Goal: Task Accomplishment & Management: Manage account settings

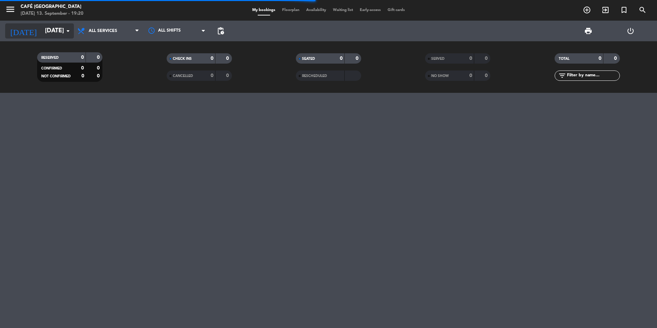
click at [60, 32] on input "[DATE]" at bounding box center [82, 31] width 80 height 14
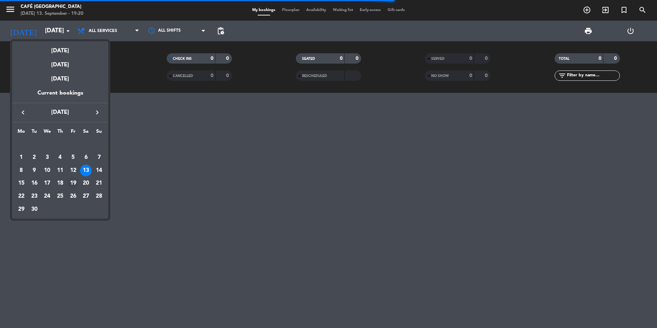
click at [71, 181] on div "19" at bounding box center [73, 183] width 12 height 12
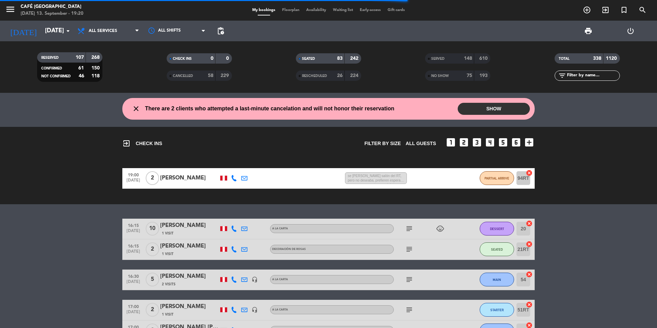
type input "[DATE]"
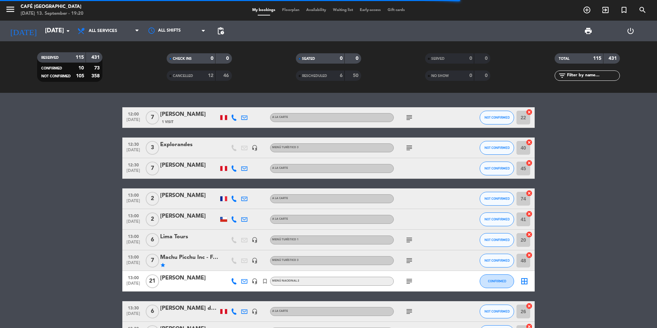
click at [380, 59] on span "SERVED" at bounding box center [437, 58] width 13 height 3
click at [380, 78] on input "text" at bounding box center [592, 76] width 53 height 8
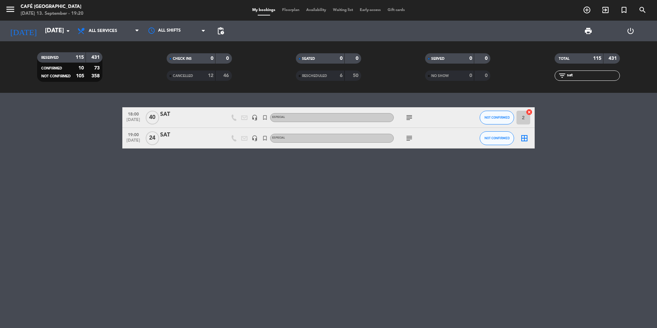
type input "sat"
click at [195, 116] on div "SAT" at bounding box center [189, 114] width 58 height 9
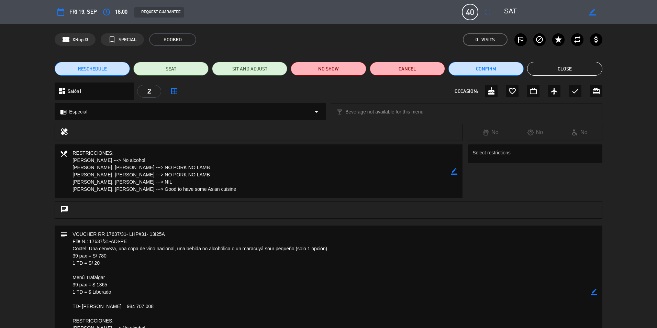
click at [380, 65] on button "Close" at bounding box center [564, 69] width 75 height 14
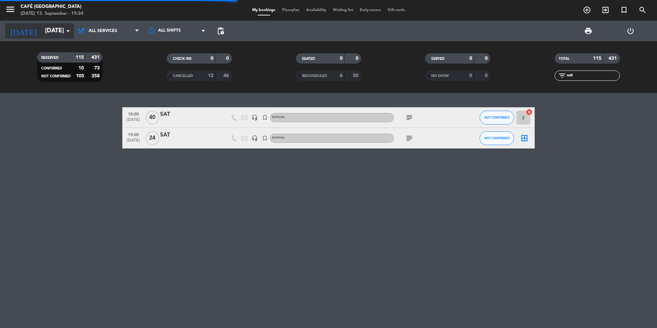
click at [51, 32] on input "[DATE]" at bounding box center [82, 31] width 80 height 14
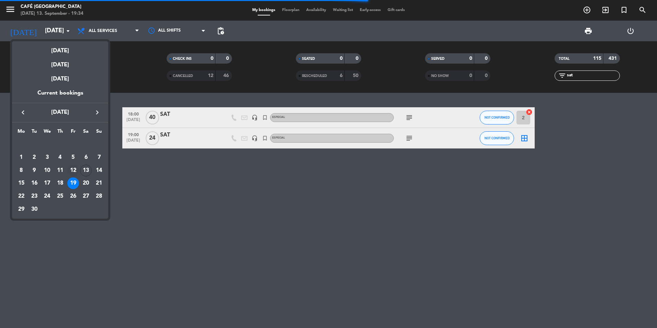
click at [73, 173] on div "12" at bounding box center [73, 171] width 12 height 12
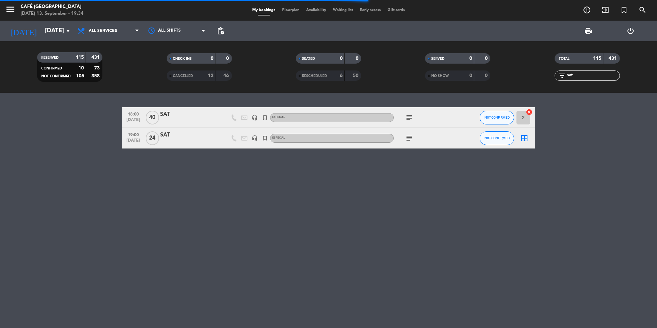
type input "[DATE]"
click at [380, 286] on div "18:00 [DATE] SAT headset_mic turned_in_not Especial subject NOT CONFIRMED 2 can…" at bounding box center [328, 210] width 657 height 235
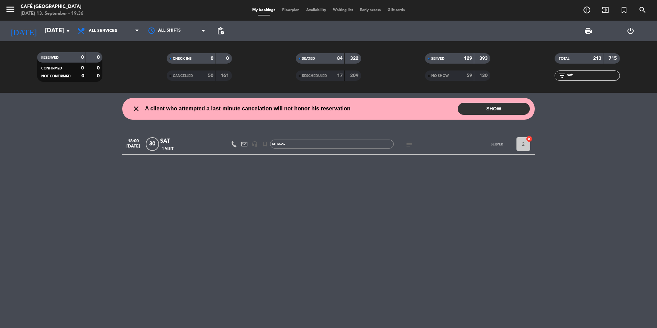
click at [380, 72] on input "sat" at bounding box center [592, 76] width 53 height 8
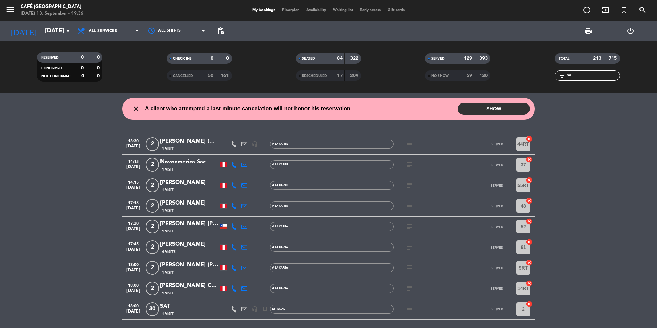
type input "s"
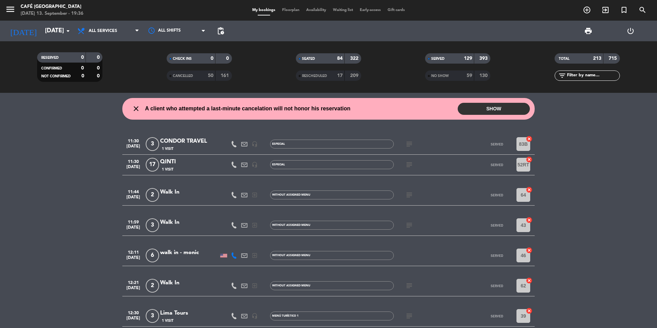
click at [380, 110] on wont-attend-reservations "close A client who attempted a last-minute cancelation will not honor his reser…" at bounding box center [328, 109] width 657 height 22
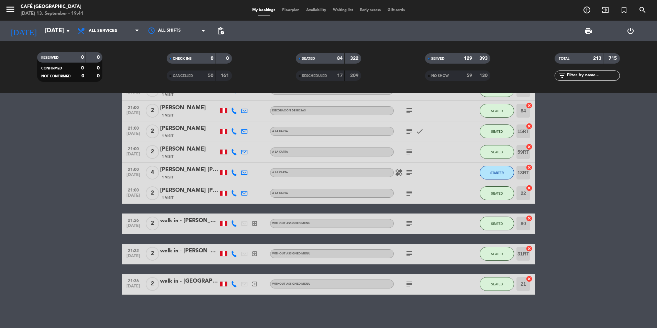
scroll to position [4999, 0]
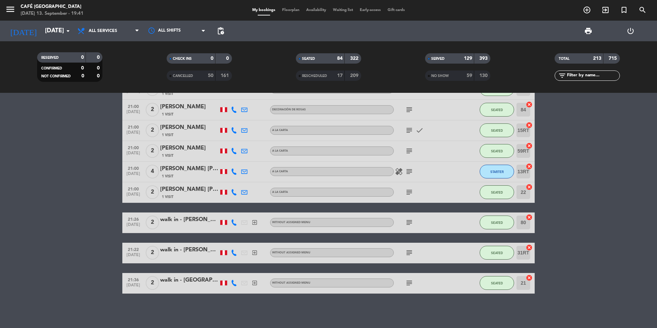
click at [42, 27] on input "[DATE]" at bounding box center [82, 31] width 80 height 14
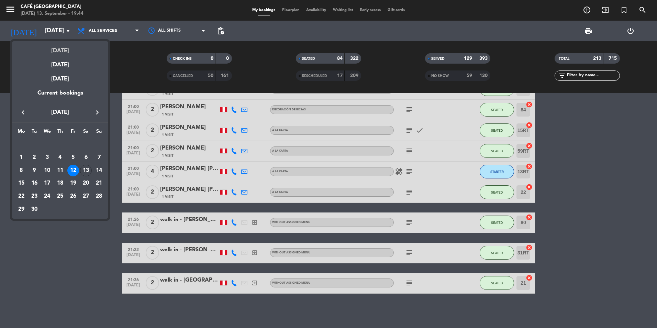
click at [65, 49] on div "[DATE]" at bounding box center [60, 48] width 96 height 14
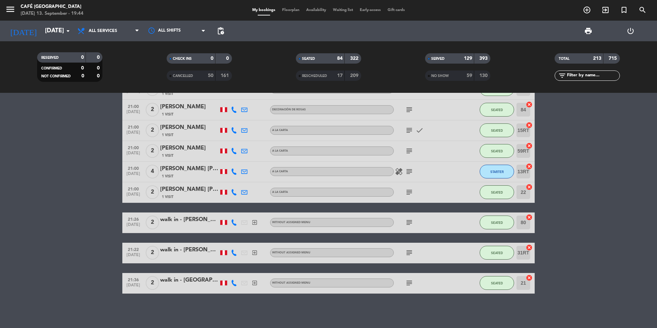
type input "[DATE]"
click at [380, 74] on input "text" at bounding box center [592, 76] width 53 height 8
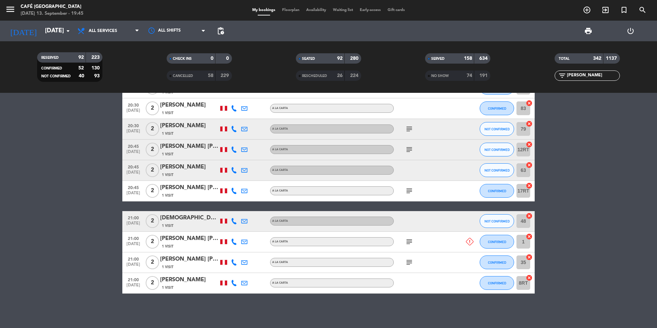
scroll to position [199, 0]
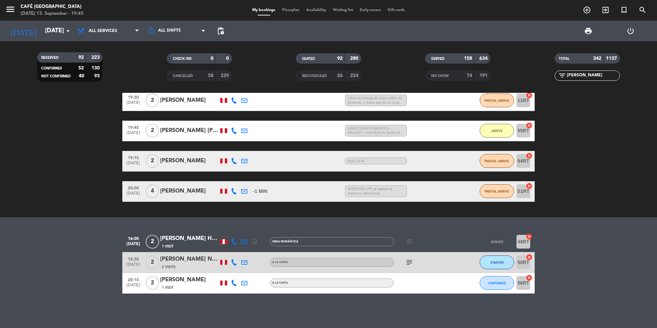
click at [179, 243] on div "1 Visit" at bounding box center [189, 246] width 58 height 6
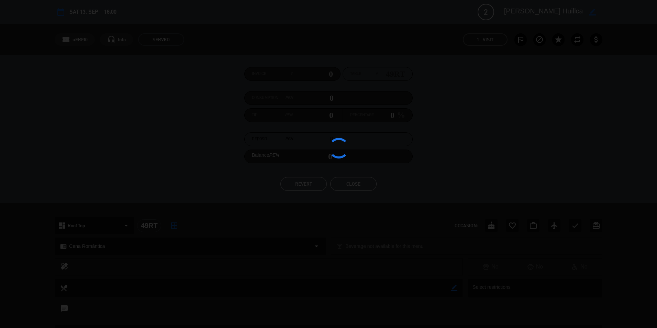
drag, startPoint x: 239, startPoint y: 212, endPoint x: 181, endPoint y: 207, distance: 57.9
click at [181, 207] on div at bounding box center [328, 164] width 657 height 328
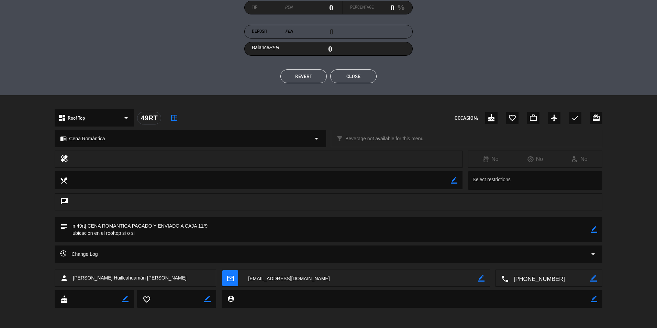
scroll to position [108, 0]
click at [341, 73] on button "Close" at bounding box center [353, 76] width 46 height 14
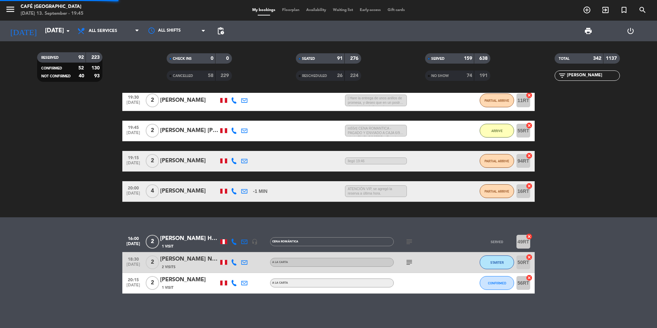
click at [380, 74] on input "[PERSON_NAME]" at bounding box center [592, 76] width 53 height 8
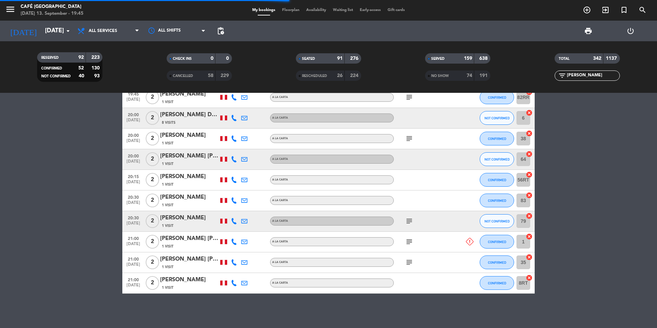
type input "J"
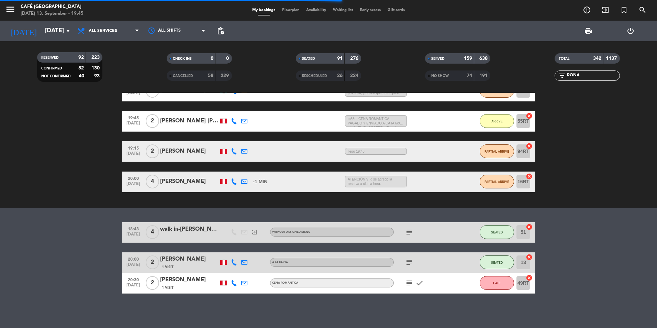
scroll to position [137, 0]
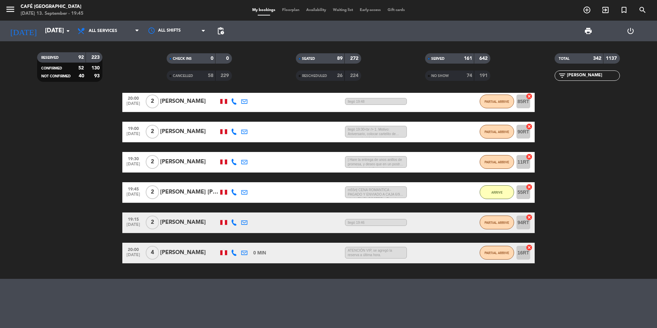
type input "[PERSON_NAME]"
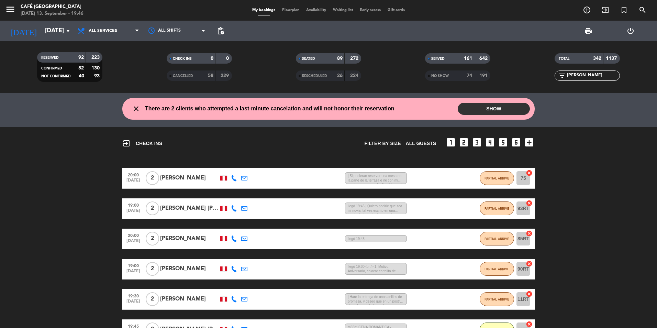
drag, startPoint x: 587, startPoint y: 74, endPoint x: 555, endPoint y: 74, distance: 31.9
click at [380, 74] on div "filter_list [PERSON_NAME]" at bounding box center [586, 75] width 65 height 10
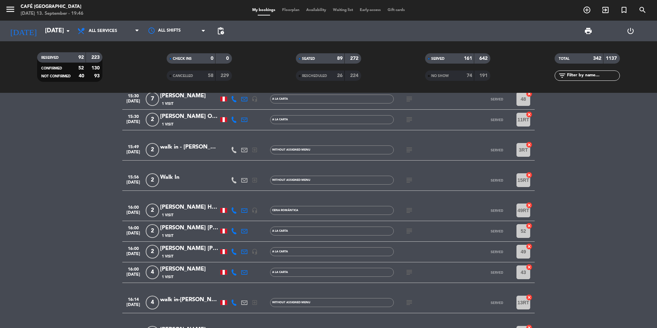
scroll to position [4763, 0]
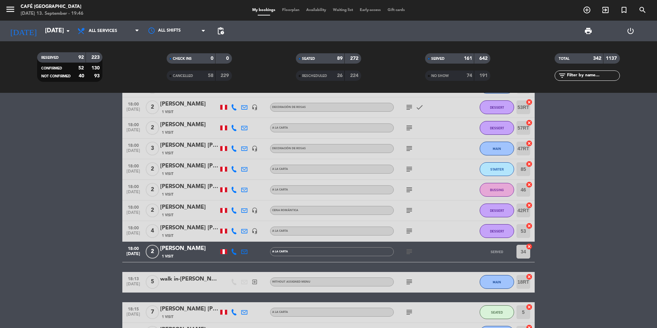
click at [180, 211] on div "[PERSON_NAME]" at bounding box center [189, 207] width 58 height 9
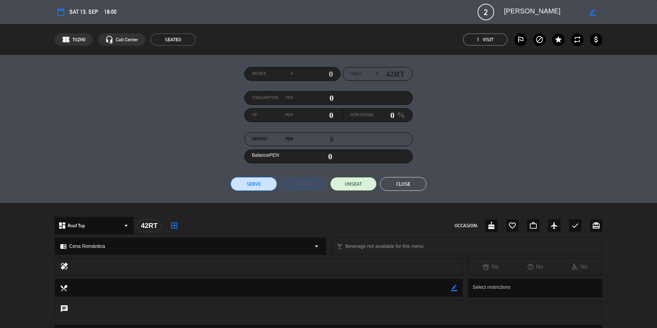
scroll to position [129, 0]
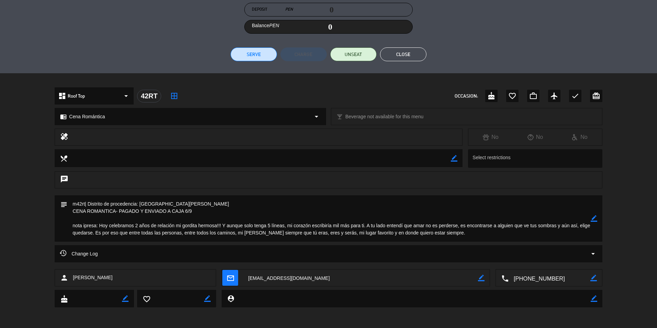
click at [282, 275] on textarea at bounding box center [360, 277] width 235 height 17
click at [380, 56] on button "Close" at bounding box center [403, 54] width 46 height 14
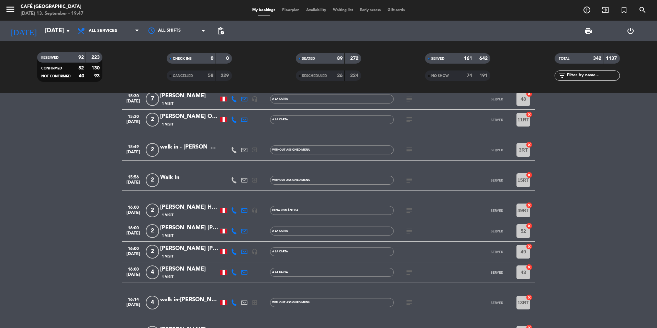
scroll to position [117, 0]
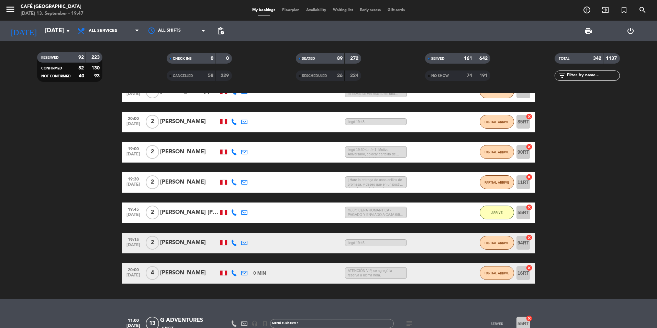
click at [276, 208] on div "19:45 [DATE] 2 [PERSON_NAME] [PERSON_NAME] 9 MIN / 8:29 H sms m55rt| CENA ROMAN…" at bounding box center [328, 212] width 412 height 21
click at [185, 215] on div "[PERSON_NAME] [PERSON_NAME]" at bounding box center [189, 212] width 58 height 9
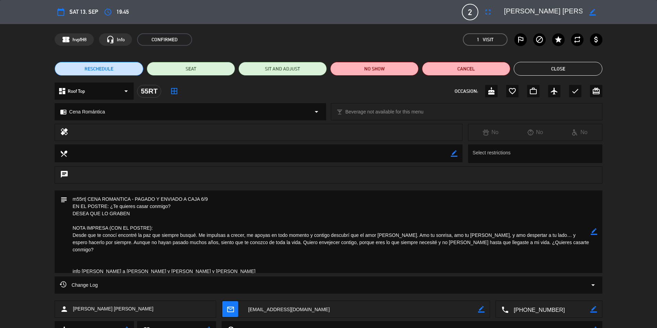
scroll to position [31, 0]
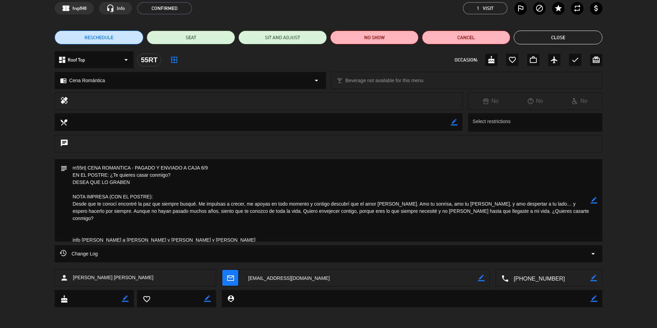
click at [265, 273] on textarea at bounding box center [360, 277] width 235 height 17
click at [380, 37] on button "Close" at bounding box center [557, 38] width 88 height 14
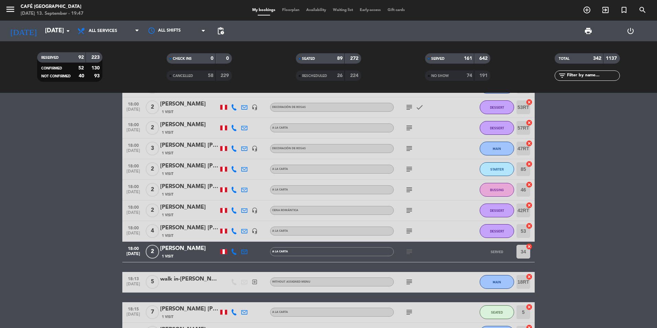
scroll to position [6616, 0]
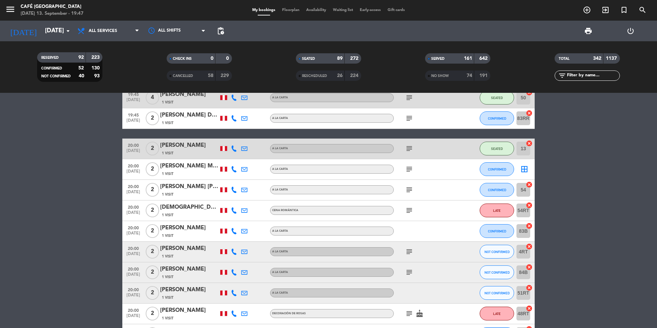
click at [194, 207] on div "[DEMOGRAPHIC_DATA][PERSON_NAME] [PERSON_NAME]" at bounding box center [189, 207] width 58 height 9
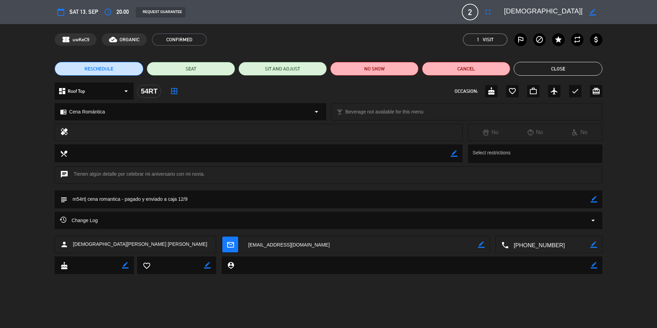
click at [277, 246] on textarea at bounding box center [360, 244] width 235 height 17
click at [380, 67] on button "Close" at bounding box center [557, 69] width 88 height 14
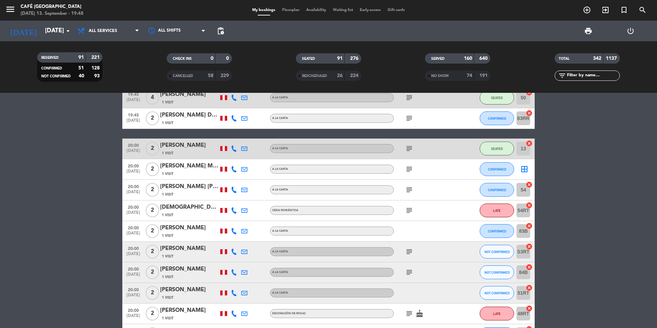
scroll to position [7335, 0]
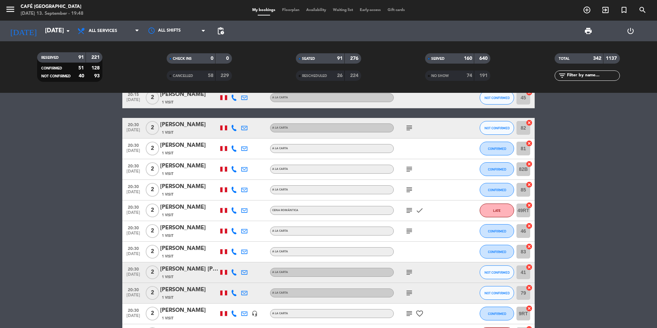
click at [183, 209] on div "[PERSON_NAME]" at bounding box center [189, 207] width 58 height 9
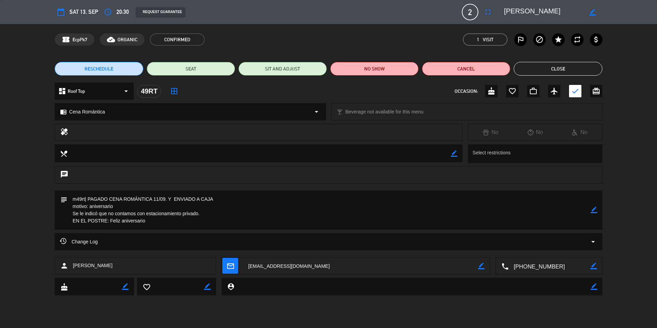
click at [274, 264] on textarea at bounding box center [360, 265] width 235 height 17
click at [380, 65] on button "Close" at bounding box center [557, 69] width 88 height 14
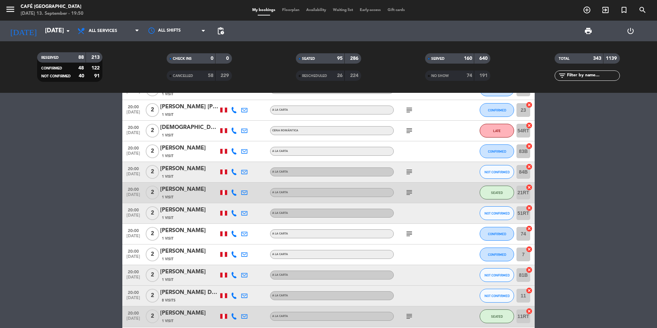
scroll to position [6618, 0]
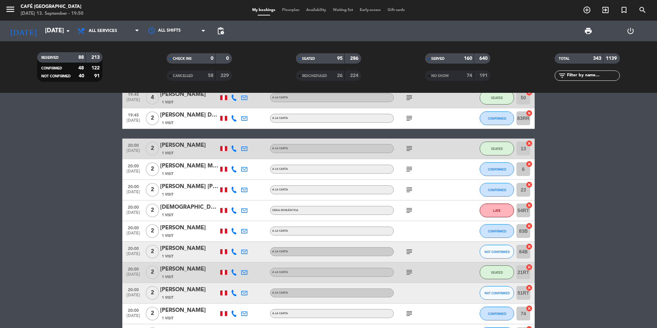
click at [380, 75] on input "text" at bounding box center [592, 76] width 53 height 8
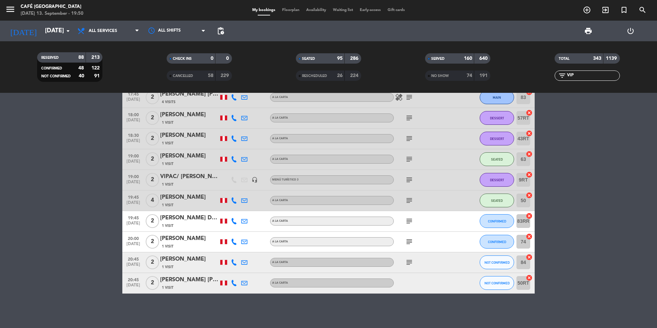
scroll to position [179, 0]
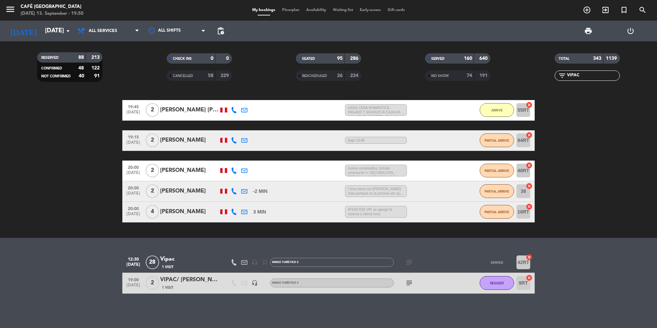
type input "VIPAC"
click at [204, 286] on div "1 Visit" at bounding box center [189, 287] width 58 height 6
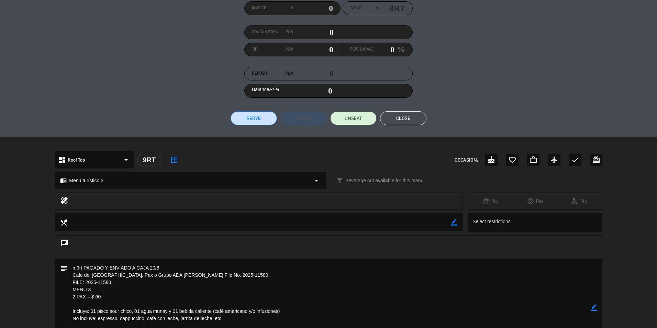
scroll to position [180, 0]
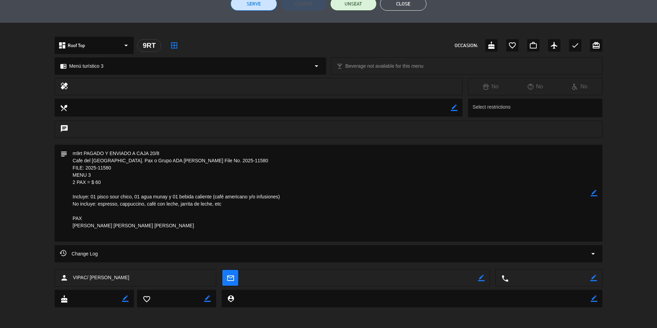
click at [380, 3] on button "Close" at bounding box center [403, 4] width 46 height 14
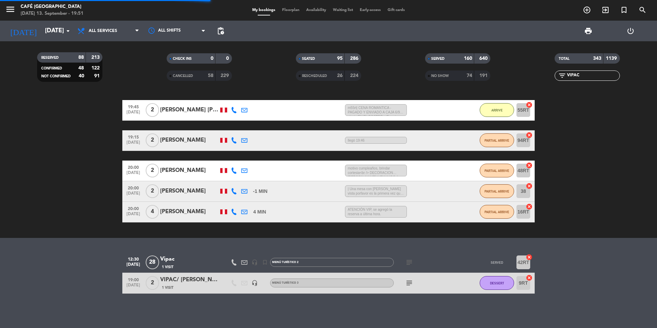
drag, startPoint x: 581, startPoint y: 72, endPoint x: 528, endPoint y: 75, distance: 52.9
click at [380, 75] on div "filter_list VIPAC" at bounding box center [586, 75] width 129 height 10
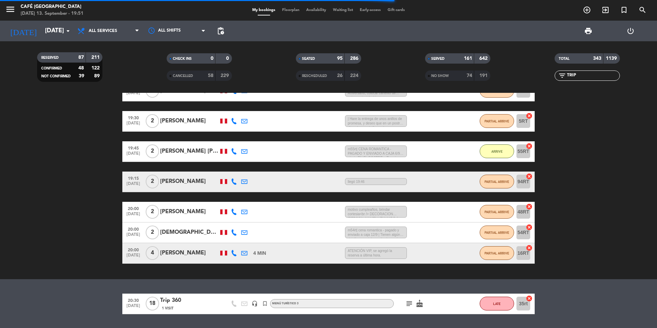
scroll to position [179, 0]
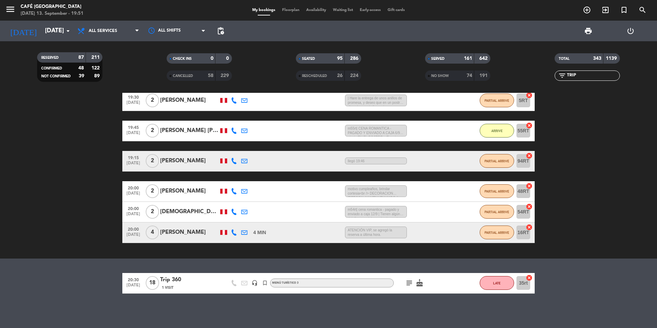
click at [187, 285] on div "1 Visit" at bounding box center [189, 287] width 58 height 6
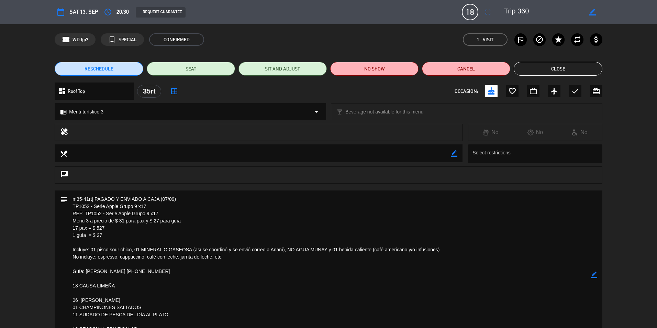
scroll to position [118, 0]
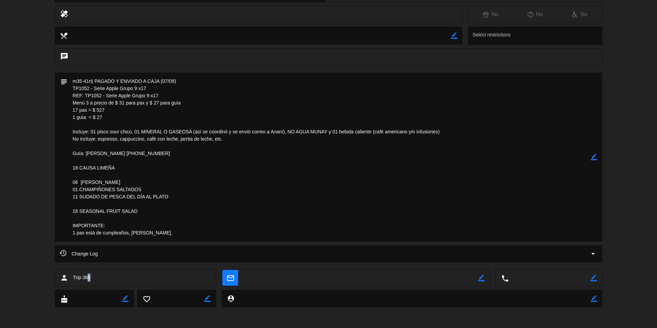
drag, startPoint x: 107, startPoint y: 279, endPoint x: 88, endPoint y: 278, distance: 19.2
click at [88, 278] on div "person Trip 360" at bounding box center [135, 277] width 161 height 17
click at [157, 117] on textarea at bounding box center [328, 156] width 523 height 169
drag, startPoint x: 161, startPoint y: 94, endPoint x: 64, endPoint y: 94, distance: 96.8
click at [64, 94] on div "subject border_color" at bounding box center [328, 156] width 547 height 169
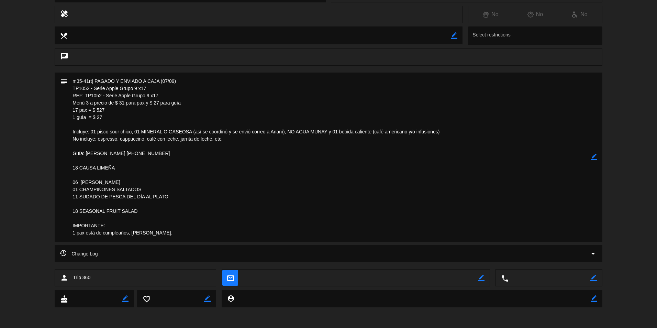
scroll to position [15, 0]
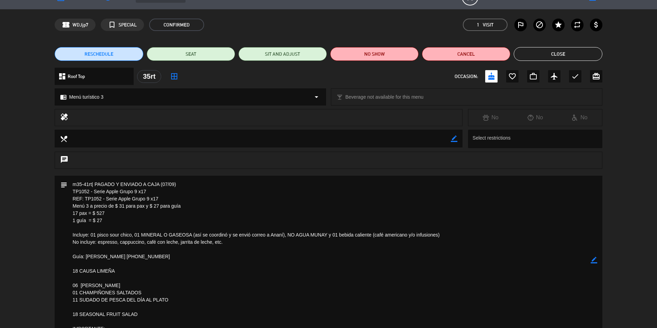
click at [380, 49] on button "Close" at bounding box center [557, 54] width 88 height 14
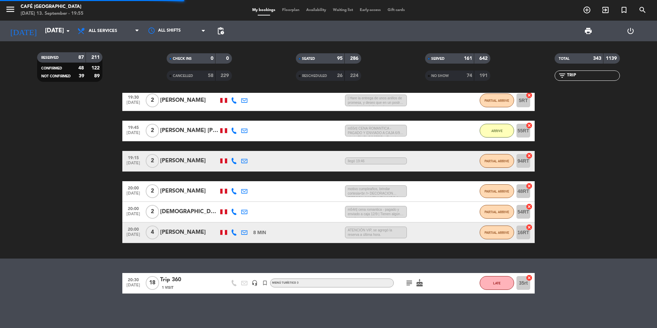
click at [380, 72] on input "TRIP" at bounding box center [592, 76] width 53 height 8
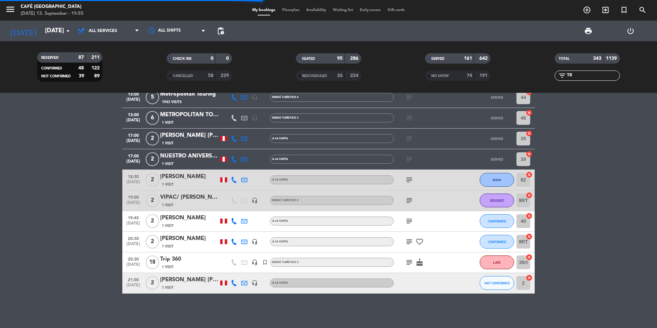
type input "T"
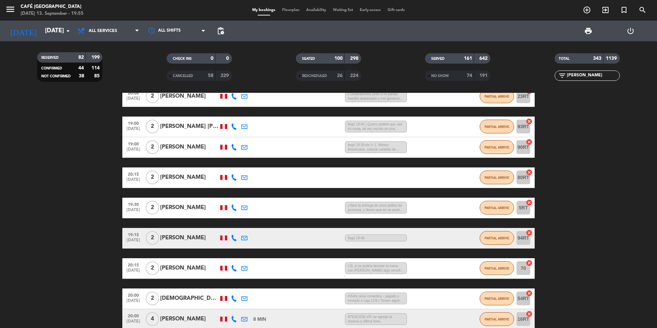
scroll to position [0, 0]
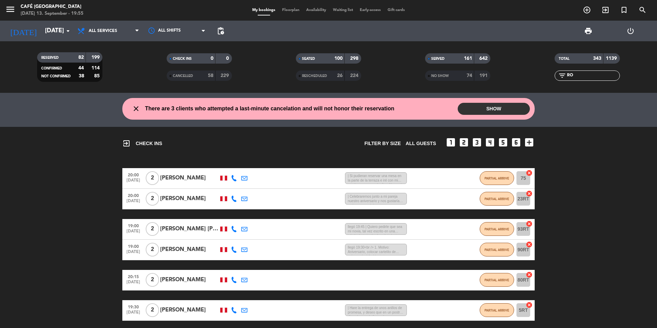
type input "R"
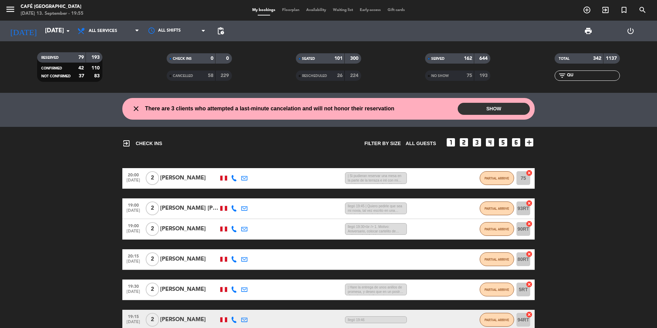
type input "Q"
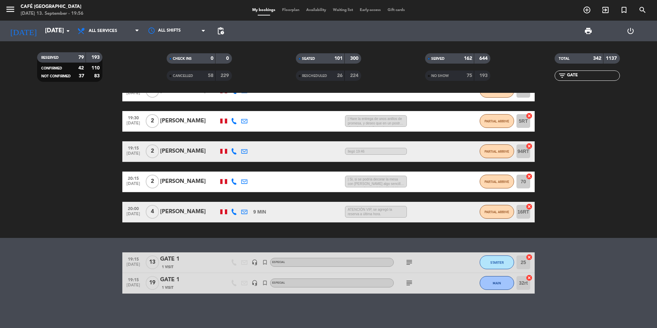
type input "GATE"
click at [190, 285] on div "1 Visit" at bounding box center [189, 287] width 58 height 6
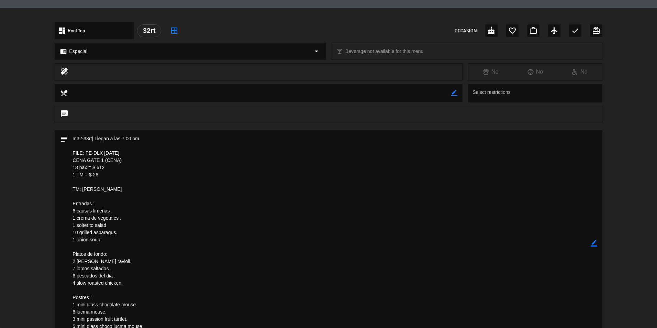
scroll to position [137, 0]
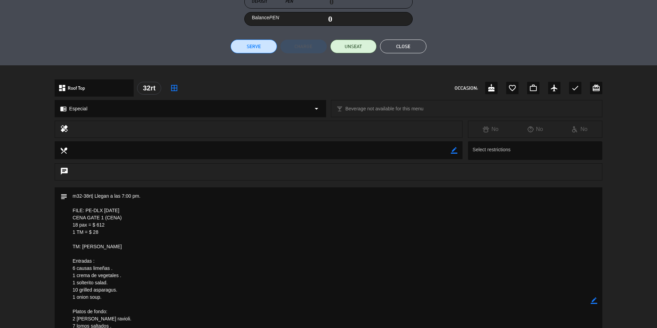
click at [380, 47] on button "Close" at bounding box center [403, 46] width 46 height 14
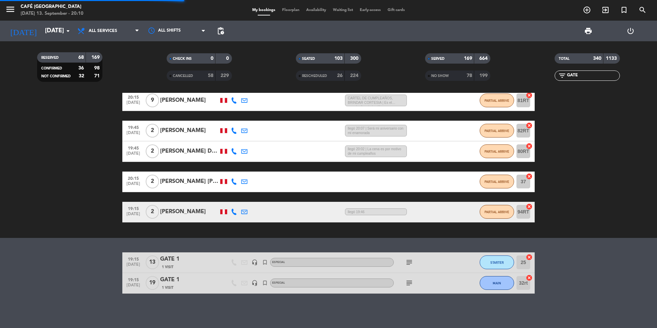
drag, startPoint x: 587, startPoint y: 75, endPoint x: 534, endPoint y: 75, distance: 52.9
click at [380, 75] on div "filter_list GATE" at bounding box center [586, 75] width 129 height 10
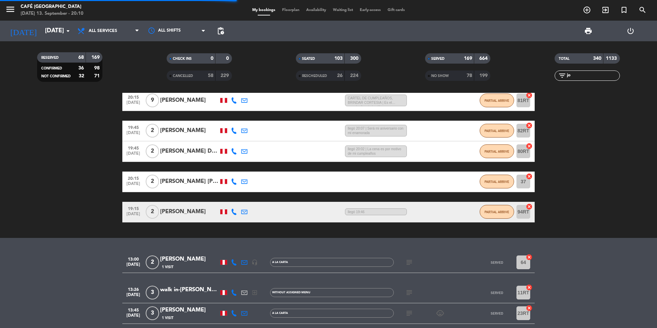
scroll to position [168, 0]
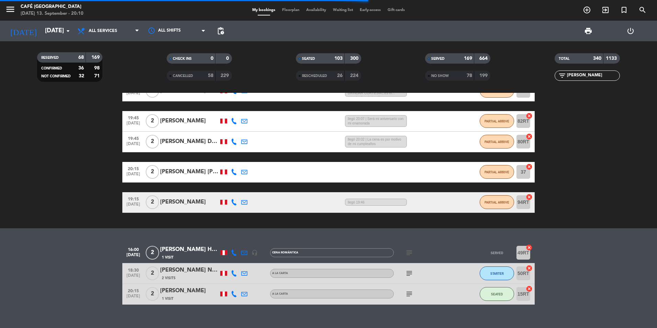
type input "[PERSON_NAME]"
click at [194, 252] on div "[PERSON_NAME] Huillcahuamán [PERSON_NAME]" at bounding box center [189, 249] width 58 height 9
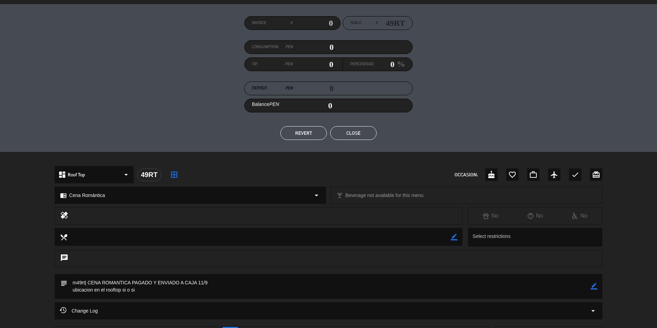
scroll to position [108, 0]
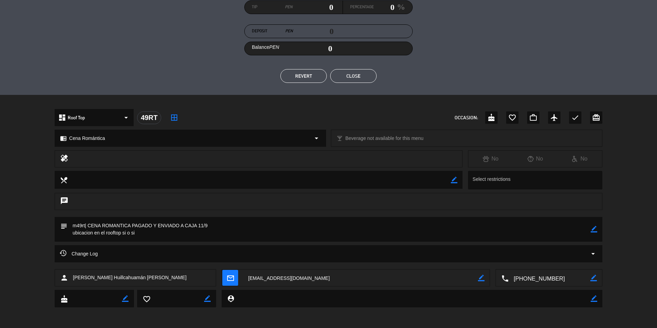
click at [283, 277] on textarea at bounding box center [360, 277] width 235 height 17
click at [354, 78] on button "Close" at bounding box center [353, 76] width 46 height 14
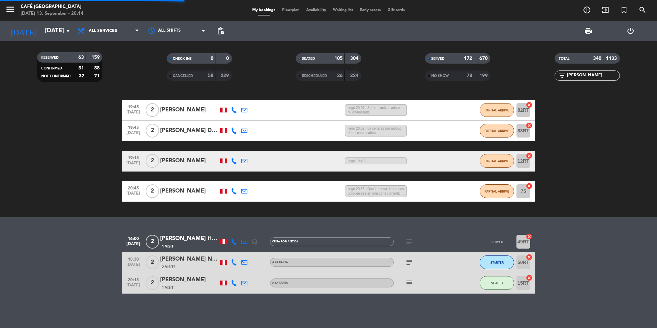
drag, startPoint x: 579, startPoint y: 78, endPoint x: 549, endPoint y: 75, distance: 30.0
click at [380, 75] on div "filter_list [PERSON_NAME]" at bounding box center [586, 75] width 129 height 10
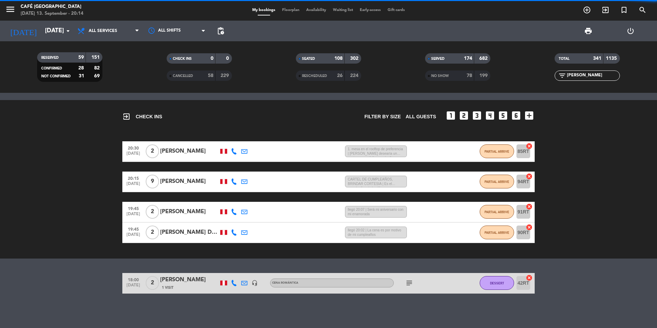
scroll to position [27, 0]
click at [188, 279] on div "[PERSON_NAME]" at bounding box center [189, 279] width 58 height 9
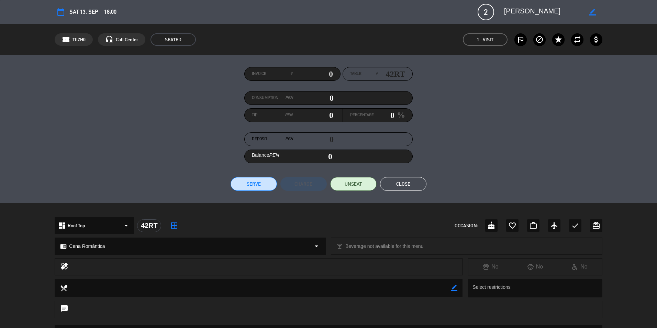
scroll to position [129, 0]
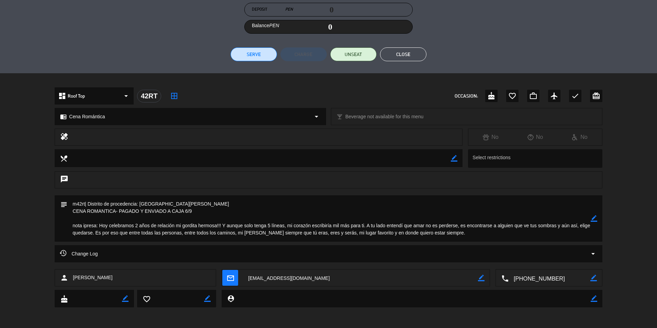
click at [275, 276] on textarea at bounding box center [360, 277] width 235 height 17
click at [380, 56] on button "Close" at bounding box center [403, 54] width 46 height 14
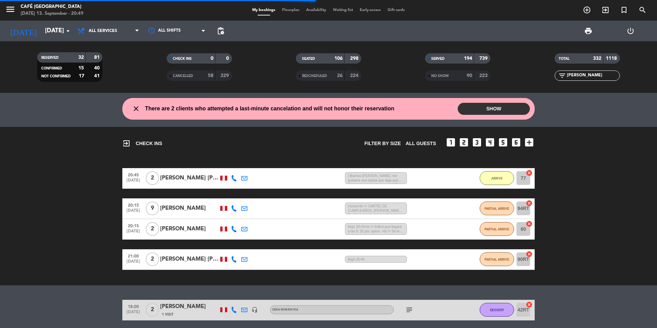
click at [380, 77] on input "[PERSON_NAME]" at bounding box center [592, 76] width 53 height 8
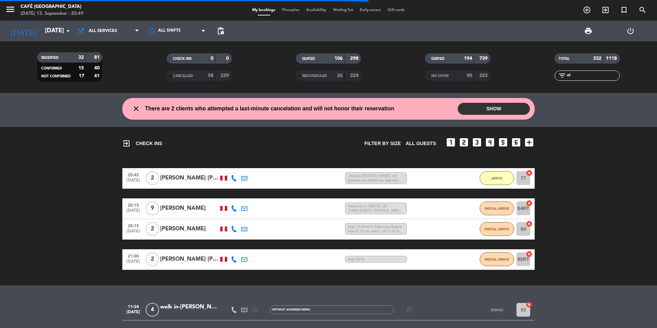
type input "e"
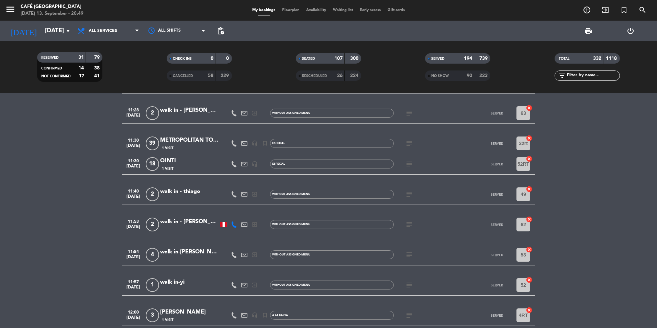
scroll to position [3498, 0]
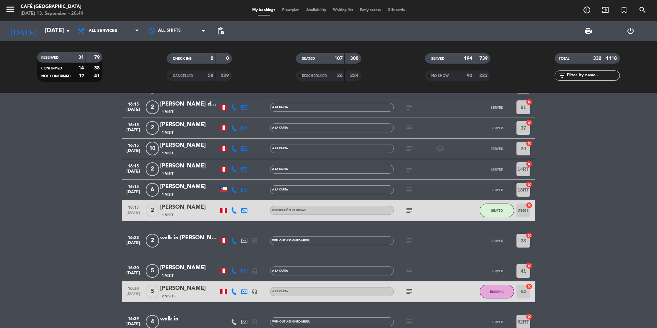
click at [203, 212] on div "1 Visit" at bounding box center [189, 215] width 58 height 6
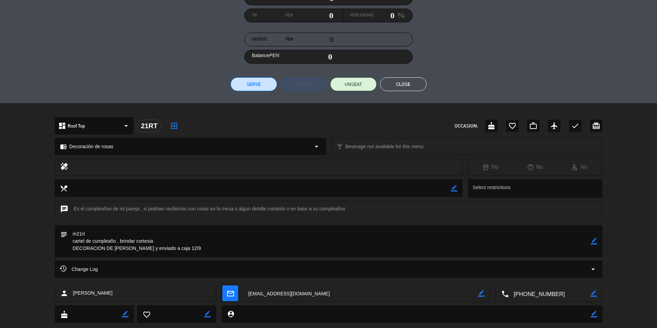
scroll to position [115, 0]
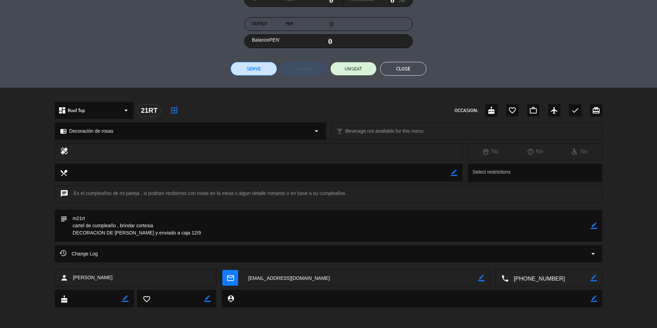
click at [285, 279] on textarea at bounding box center [360, 277] width 235 height 17
click at [380, 70] on button "Close" at bounding box center [403, 69] width 46 height 14
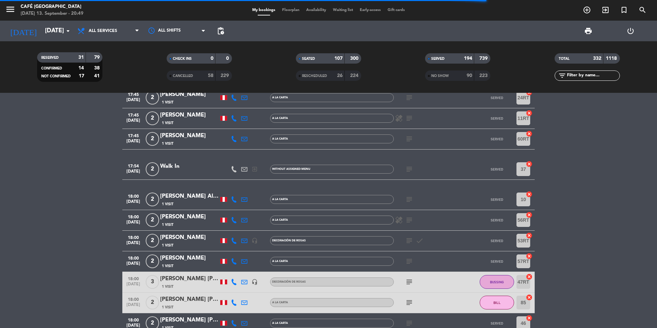
scroll to position [4539, 0]
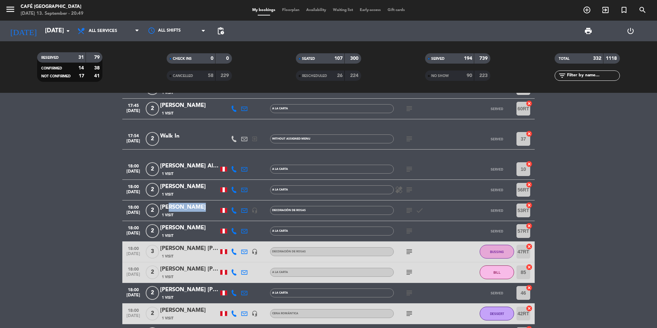
drag, startPoint x: 198, startPoint y: 207, endPoint x: 167, endPoint y: 207, distance: 30.9
click at [167, 207] on div "[PERSON_NAME]" at bounding box center [189, 207] width 58 height 9
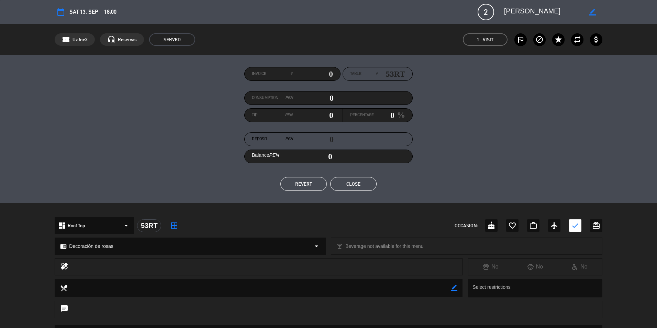
drag, startPoint x: 167, startPoint y: 207, endPoint x: 218, endPoint y: 197, distance: 52.1
click at [192, 207] on div at bounding box center [328, 210] width 657 height 14
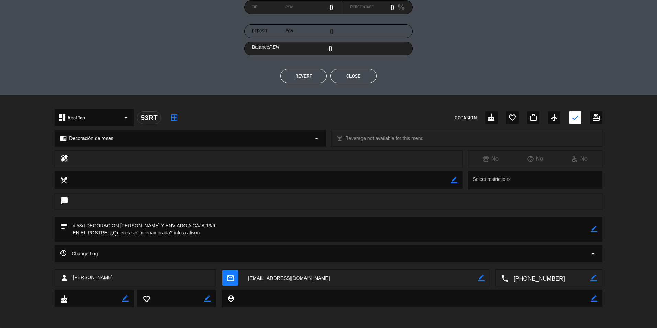
click at [271, 278] on textarea at bounding box center [360, 277] width 235 height 17
click at [370, 79] on button "Close" at bounding box center [353, 76] width 46 height 14
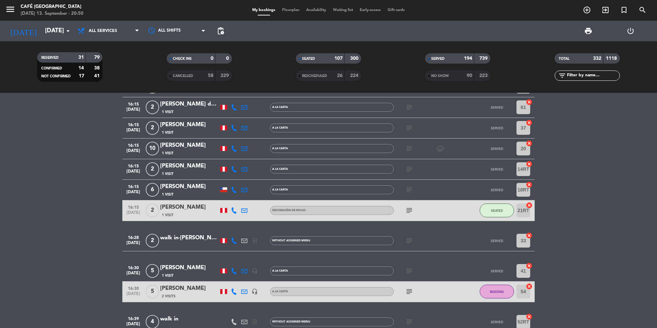
scroll to position [4539, 0]
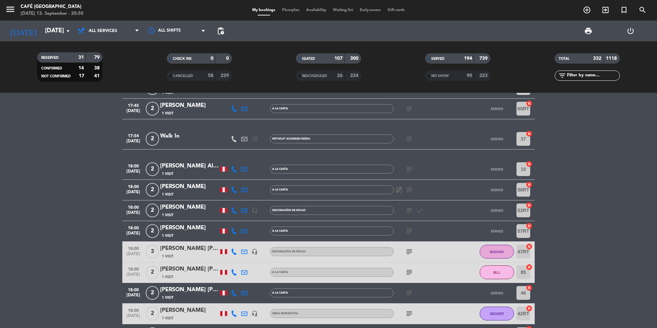
click at [191, 252] on div "[PERSON_NAME] [PERSON_NAME]" at bounding box center [189, 248] width 58 height 9
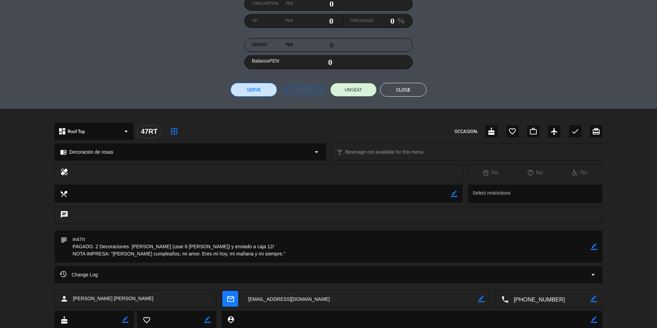
scroll to position [115, 0]
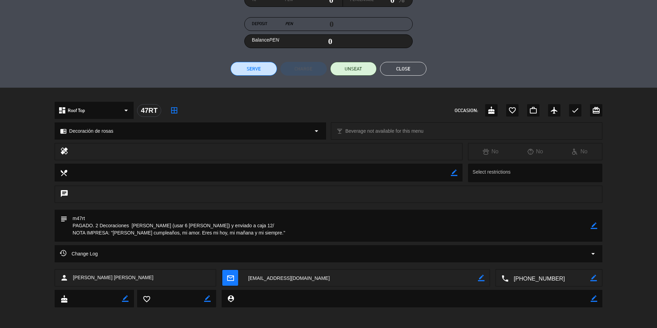
click at [274, 275] on textarea at bounding box center [360, 277] width 235 height 17
click at [380, 74] on button "Close" at bounding box center [403, 69] width 46 height 14
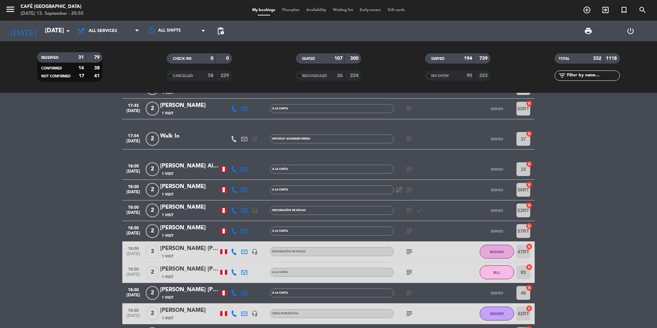
scroll to position [6537, 0]
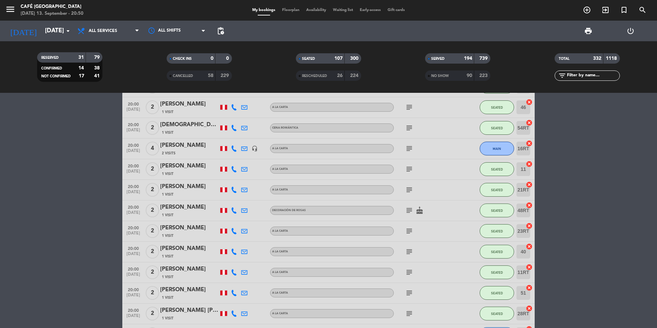
click at [188, 211] on div "[PERSON_NAME]" at bounding box center [189, 207] width 58 height 9
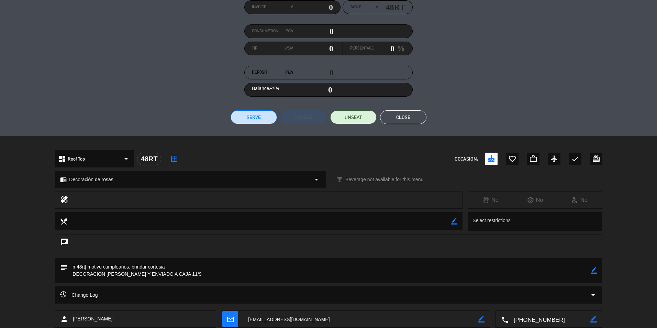
scroll to position [108, 0]
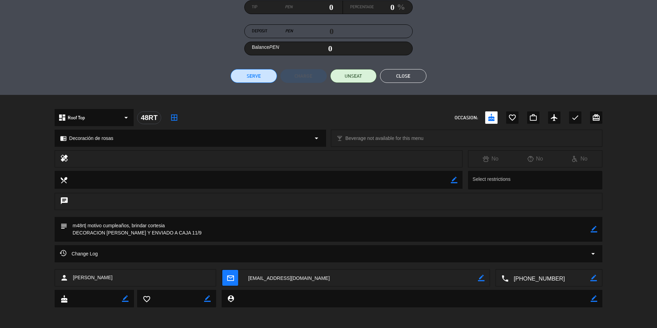
click at [289, 280] on textarea at bounding box center [360, 277] width 235 height 17
click at [380, 78] on button "Close" at bounding box center [403, 76] width 46 height 14
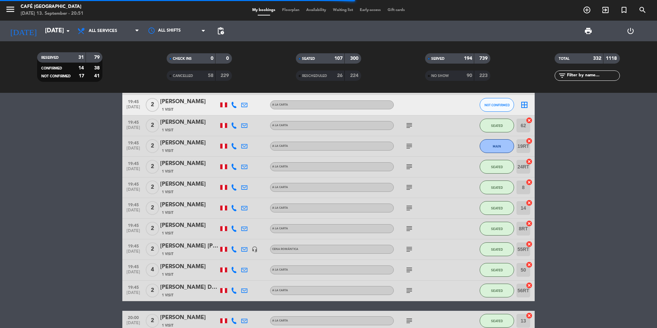
scroll to position [6159, 0]
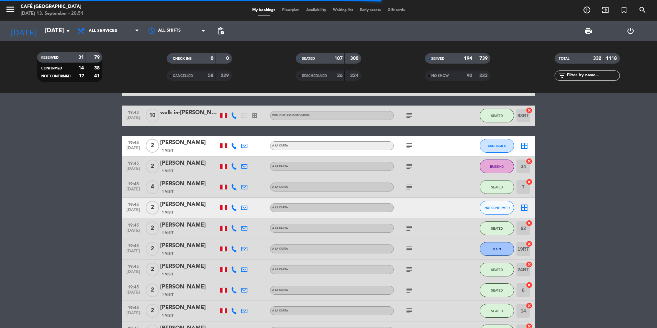
drag, startPoint x: 656, startPoint y: 250, endPoint x: 656, endPoint y: 100, distance: 149.7
click at [380, 100] on html "close × Café Museo Larco × chrome_reader_mode List of Reservations account_box …" at bounding box center [328, 164] width 657 height 328
click at [380, 92] on html "close × Café Museo Larco × chrome_reader_mode List of Reservations account_box …" at bounding box center [328, 164] width 657 height 328
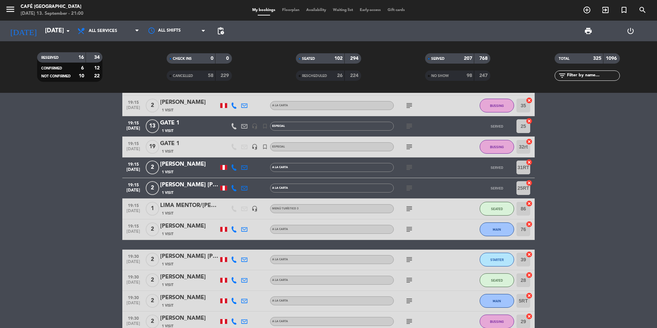
scroll to position [5604, 0]
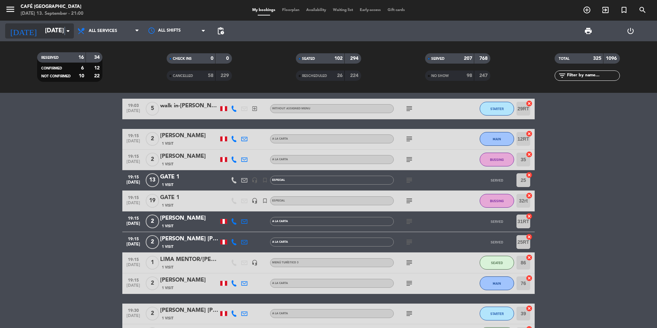
click at [65, 27] on icon "arrow_drop_down" at bounding box center [68, 31] width 8 height 8
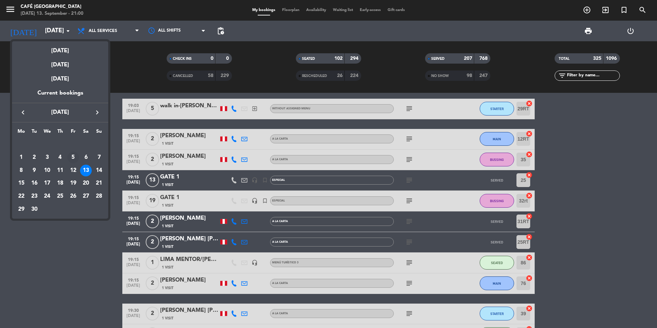
click at [72, 155] on div "5" at bounding box center [73, 157] width 12 height 12
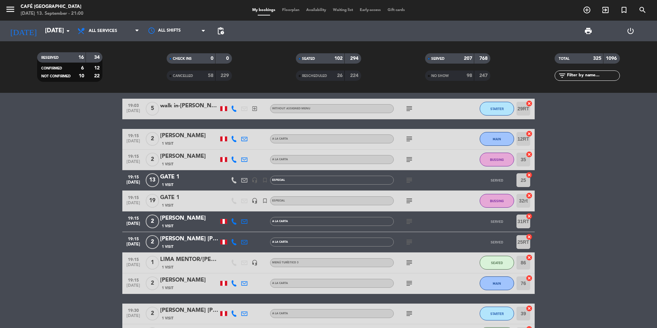
type input "[DATE]"
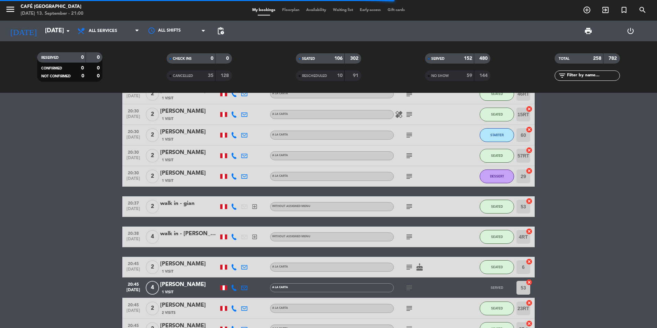
scroll to position [5442, 0]
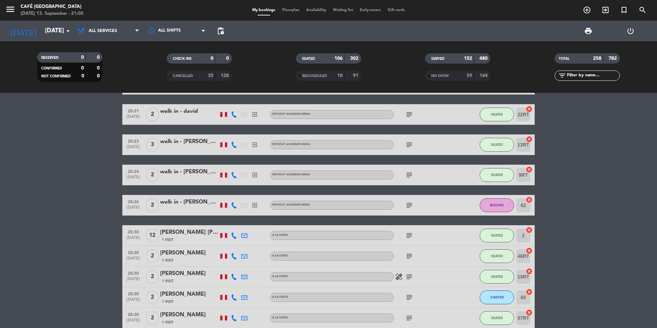
click at [380, 77] on input "text" at bounding box center [592, 76] width 53 height 8
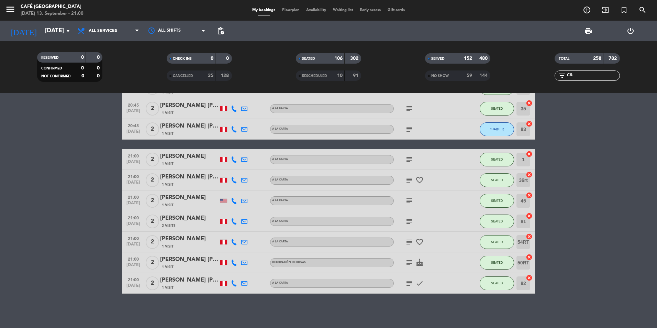
scroll to position [0, 0]
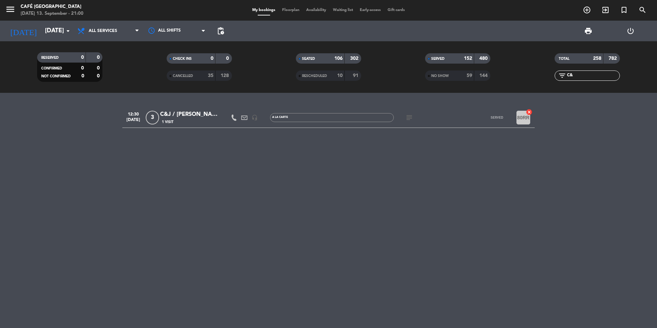
type input "C&"
click at [191, 120] on div "1 Visit" at bounding box center [189, 122] width 58 height 6
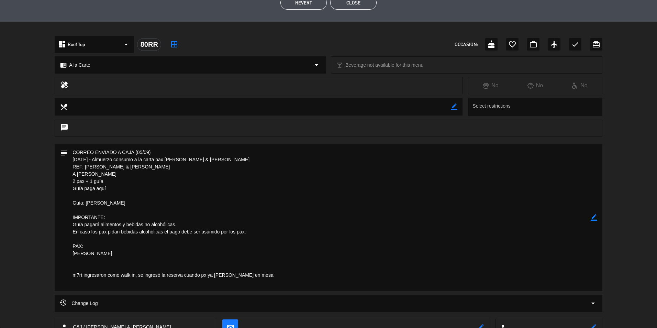
scroll to position [93, 0]
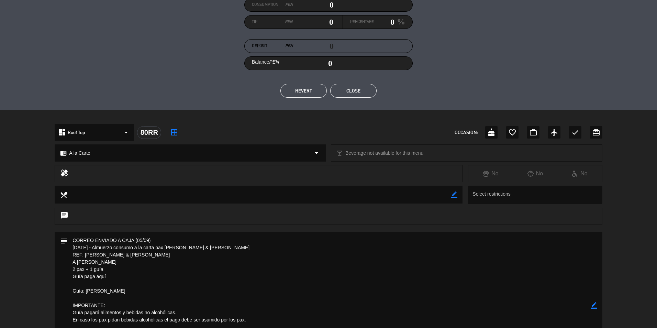
click at [353, 93] on button "Close" at bounding box center [353, 91] width 46 height 14
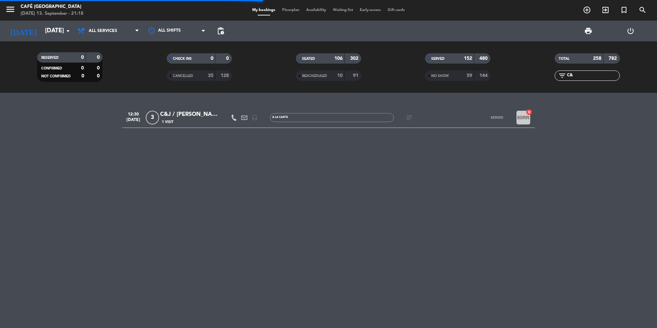
drag, startPoint x: 574, startPoint y: 76, endPoint x: 509, endPoint y: 71, distance: 64.4
click at [380, 71] on div "RESERVED 0 0 CONFIRMED 0 0 NOT CONFIRMED 0 0 CHECK INS 0 0 CANCELLED 35 128 SEA…" at bounding box center [328, 67] width 657 height 38
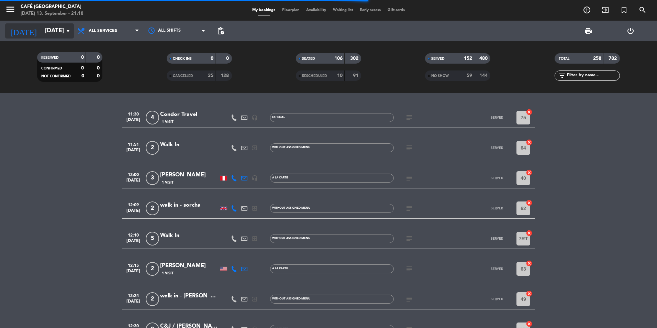
click at [68, 30] on icon "arrow_drop_down" at bounding box center [68, 31] width 8 height 8
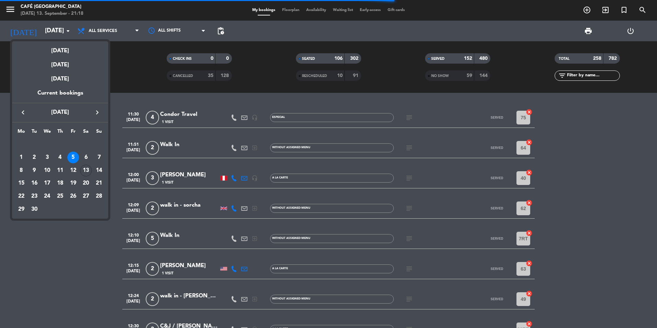
click at [69, 54] on div "[DATE]" at bounding box center [60, 48] width 96 height 14
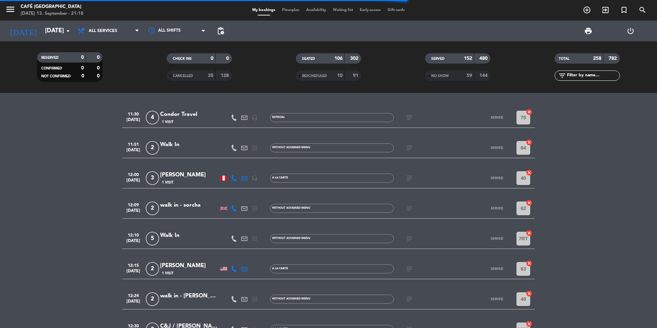
type input "[DATE]"
click at [380, 76] on input "text" at bounding box center [592, 76] width 53 height 8
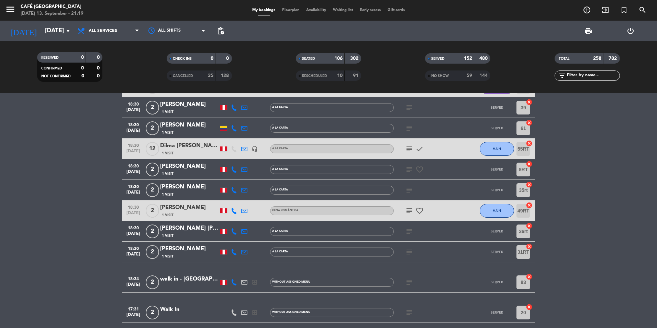
scroll to position [4803, 0]
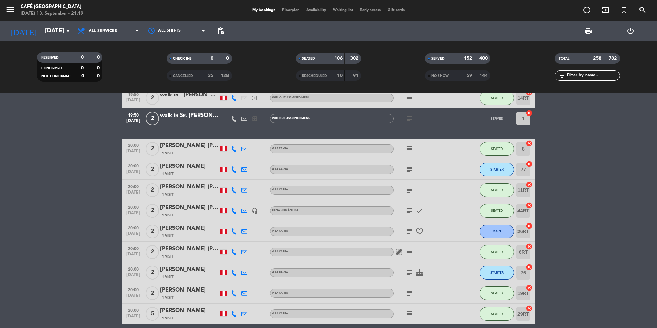
click at [197, 207] on div "[PERSON_NAME] [PERSON_NAME]" at bounding box center [189, 207] width 58 height 9
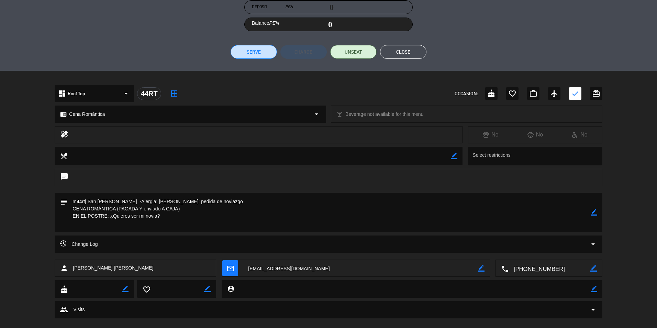
scroll to position [143, 0]
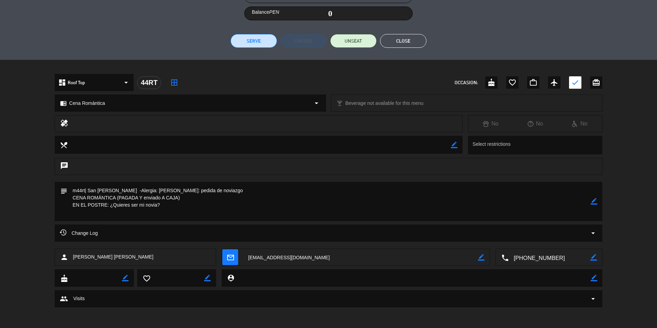
click at [267, 259] on textarea at bounding box center [360, 257] width 235 height 17
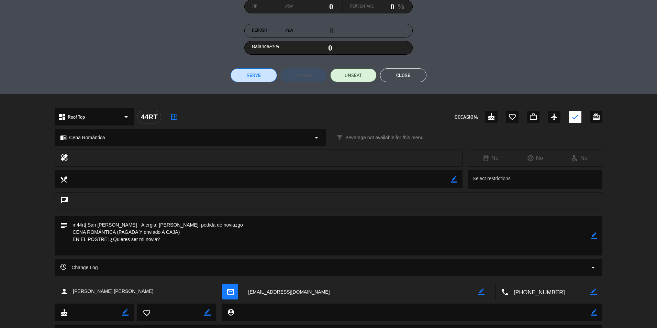
click at [380, 72] on button "Close" at bounding box center [403, 75] width 46 height 14
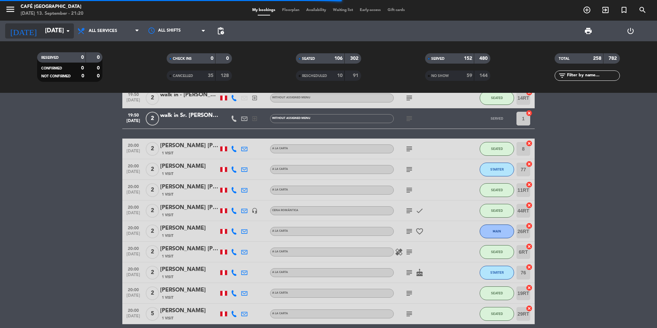
click at [69, 38] on div "[DATE] [DATE] arrow_drop_down" at bounding box center [39, 30] width 69 height 15
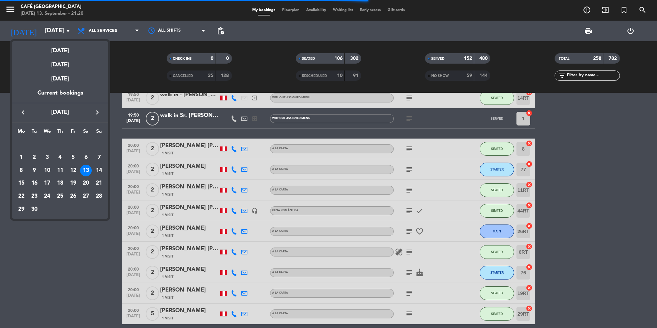
click at [67, 53] on div "[DATE]" at bounding box center [60, 48] width 96 height 14
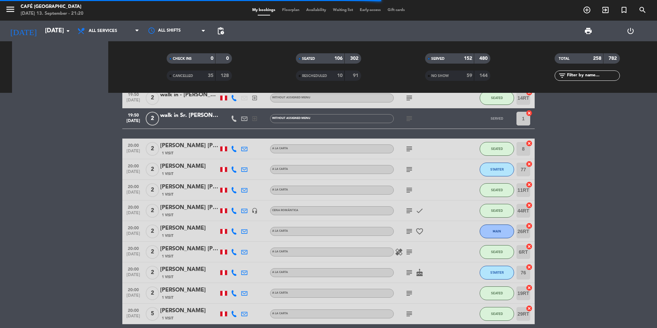
click at [67, 52] on div "RESERVED 0 0 CONFIRMED 0 0 NOT CONFIRMED 0 0" at bounding box center [69, 67] width 129 height 38
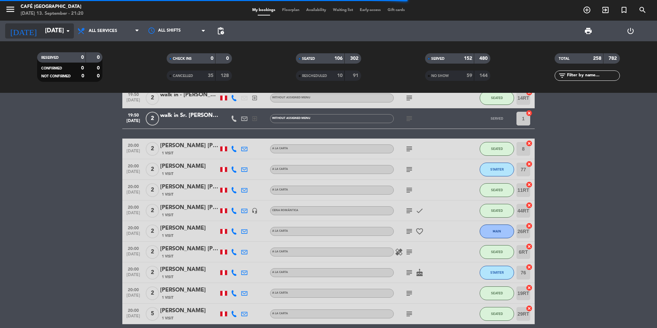
click at [54, 36] on input "[DATE]" at bounding box center [82, 31] width 80 height 14
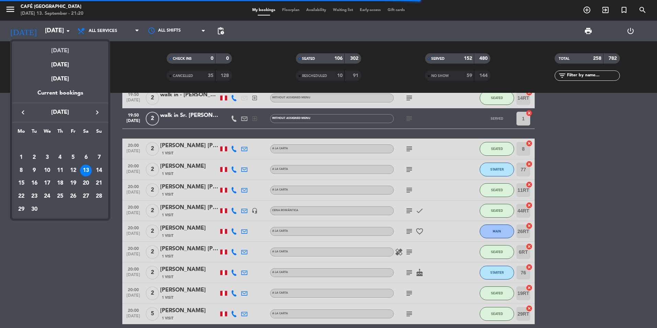
click at [56, 51] on div "[DATE]" at bounding box center [60, 48] width 96 height 14
click at [56, 51] on div "RESERVED 0 0 CONFIRMED 0 0 NOT CONFIRMED 0 0" at bounding box center [69, 67] width 129 height 38
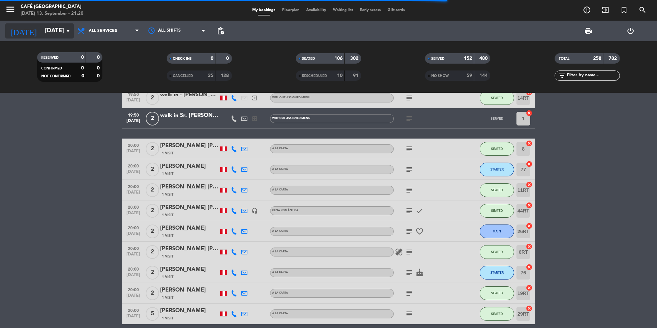
drag, startPoint x: 56, startPoint y: 51, endPoint x: 52, endPoint y: 32, distance: 19.7
click at [52, 32] on input "[DATE]" at bounding box center [82, 31] width 80 height 14
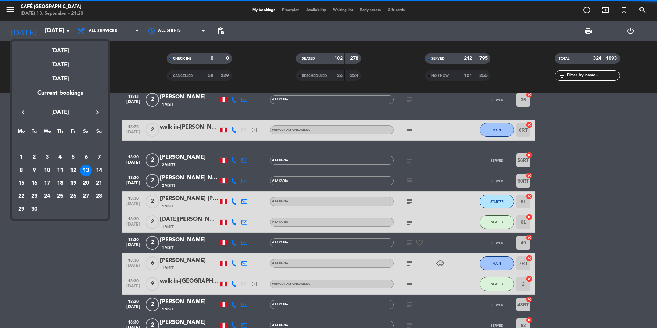
scroll to position [4830, 0]
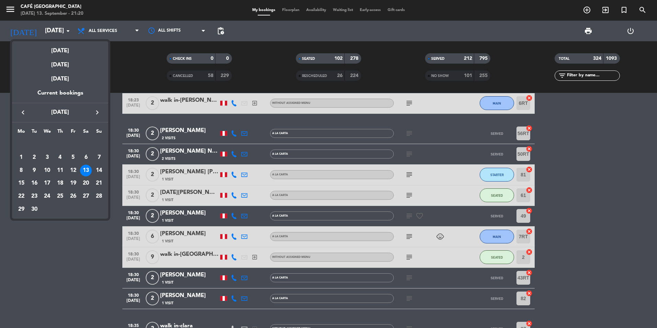
click at [380, 149] on div at bounding box center [328, 164] width 657 height 328
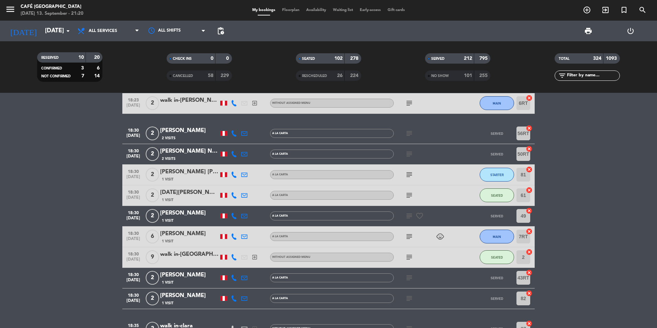
click at [380, 77] on input "text" at bounding box center [592, 76] width 53 height 8
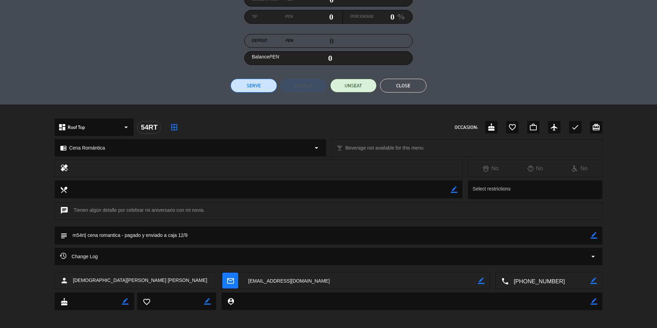
scroll to position [101, 0]
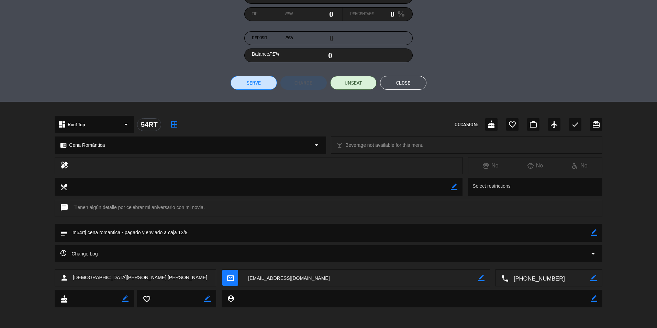
click at [380, 80] on button "Close" at bounding box center [403, 83] width 46 height 14
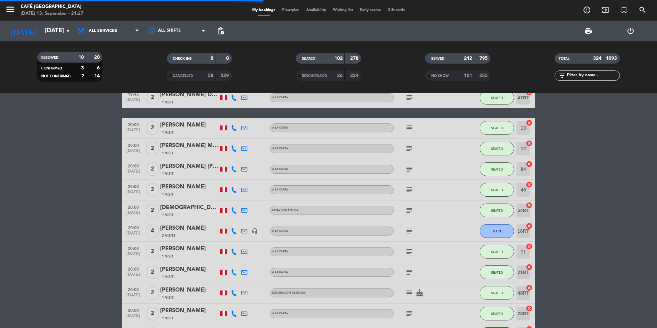
click at [380, 78] on input "text" at bounding box center [592, 76] width 53 height 8
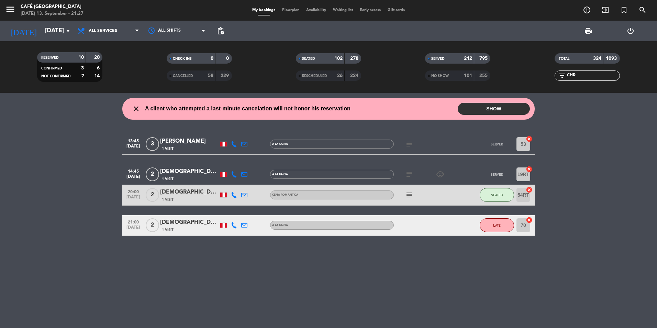
scroll to position [0, 0]
type input "[DEMOGRAPHIC_DATA]"
click at [194, 195] on div "[DEMOGRAPHIC_DATA][PERSON_NAME] [PERSON_NAME]" at bounding box center [189, 192] width 58 height 9
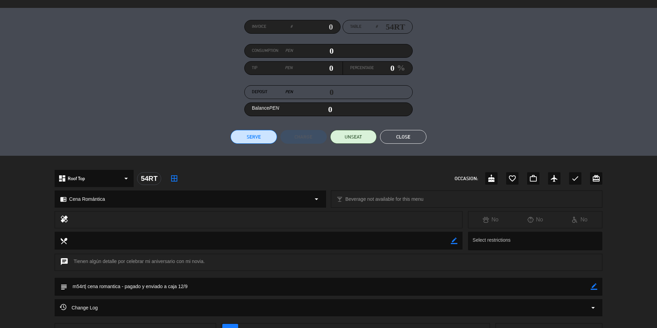
scroll to position [101, 0]
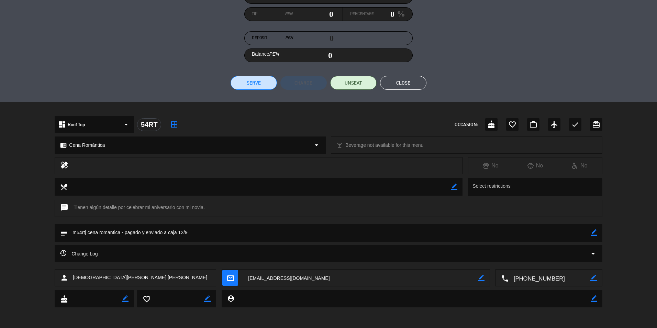
click at [289, 280] on textarea at bounding box center [360, 277] width 235 height 17
click at [380, 82] on button "Close" at bounding box center [403, 83] width 46 height 14
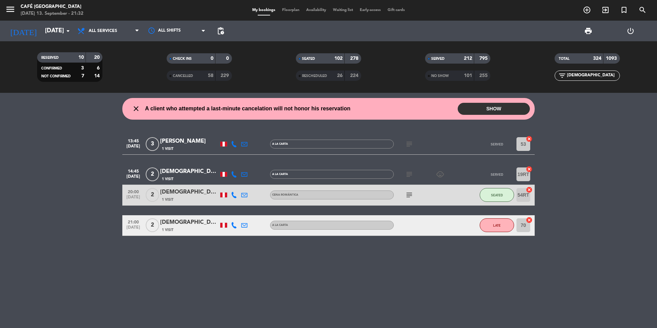
drag, startPoint x: 596, startPoint y: 75, endPoint x: 514, endPoint y: 72, distance: 81.4
click at [380, 72] on div "RESERVED 10 20 CONFIRMED 3 6 NOT CONFIRMED 7 14 CHECK INS 0 0 CANCELLED 58 229 …" at bounding box center [328, 67] width 657 height 38
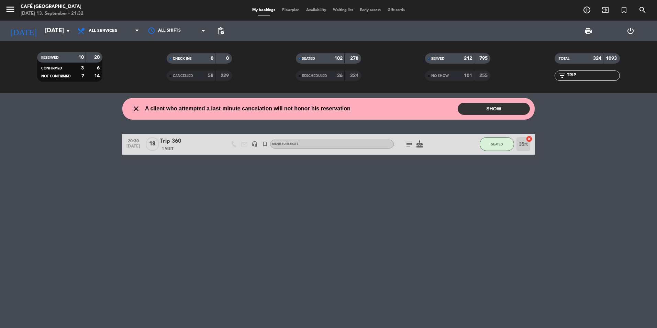
type input "TRIP"
click at [175, 149] on div "1 Visit" at bounding box center [189, 149] width 58 height 6
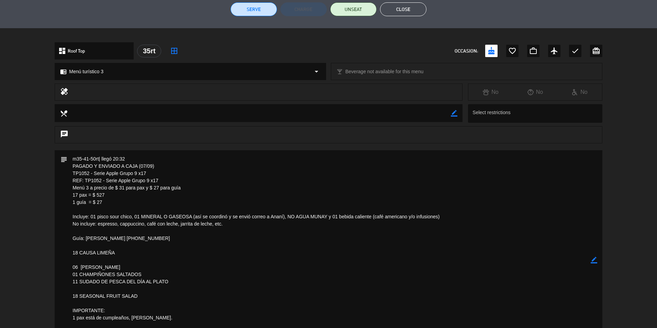
scroll to position [206, 0]
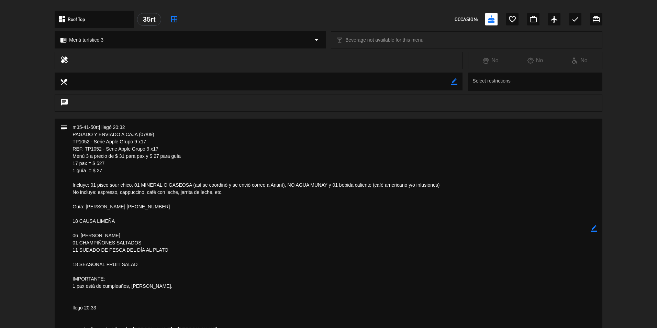
drag, startPoint x: 155, startPoint y: 149, endPoint x: 85, endPoint y: 151, distance: 69.7
click at [85, 151] on textarea at bounding box center [328, 227] width 523 height 219
drag, startPoint x: 257, startPoint y: 169, endPoint x: 305, endPoint y: 259, distance: 102.2
click at [257, 169] on textarea at bounding box center [328, 227] width 523 height 219
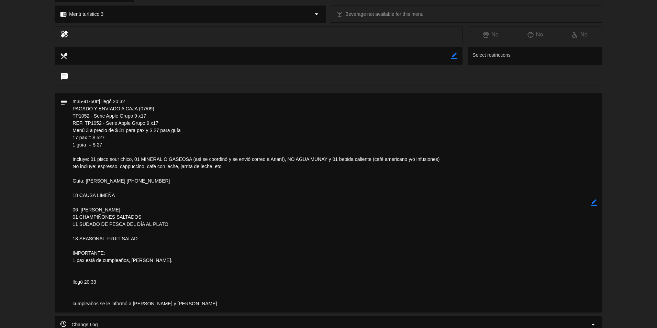
scroll to position [165, 0]
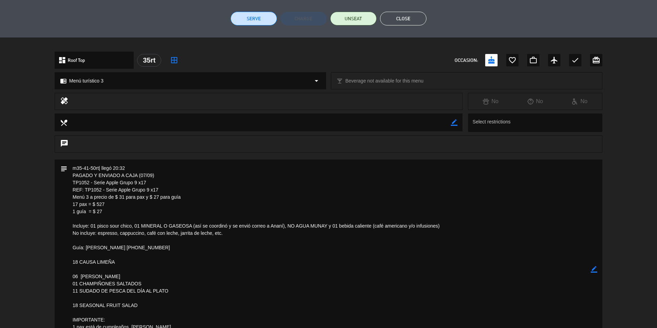
click at [380, 13] on button "Close" at bounding box center [403, 19] width 46 height 14
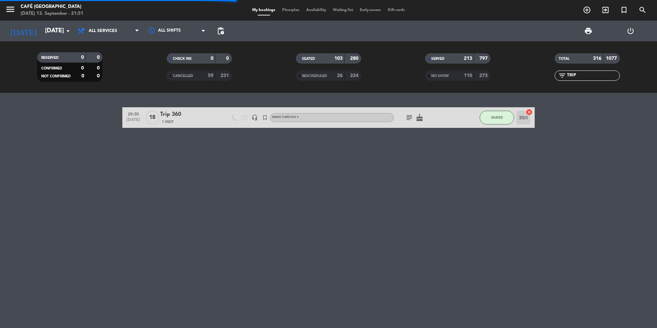
drag, startPoint x: 586, startPoint y: 73, endPoint x: 525, endPoint y: 72, distance: 60.8
click at [380, 72] on div "filter_list TRIP" at bounding box center [586, 75] width 129 height 10
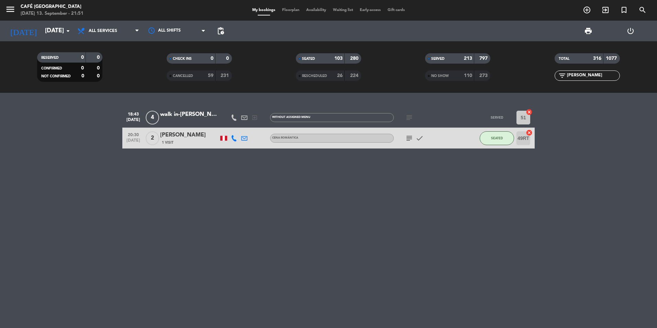
type input "[PERSON_NAME]"
click at [162, 136] on div "[PERSON_NAME]" at bounding box center [189, 135] width 58 height 9
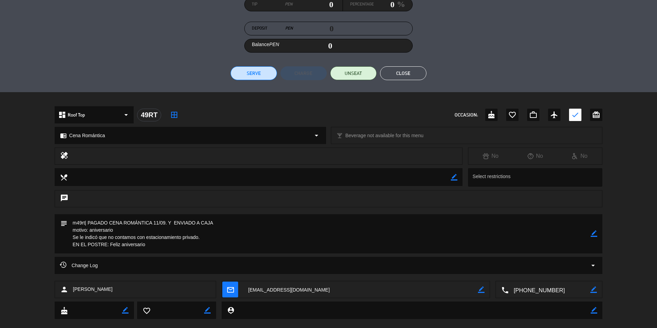
scroll to position [122, 0]
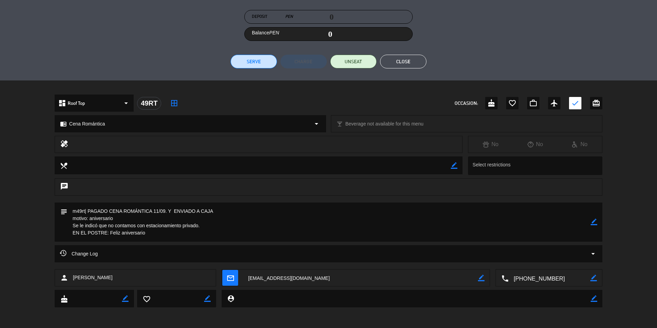
click at [290, 276] on textarea at bounding box center [360, 277] width 235 height 17
click at [380, 67] on button "Close" at bounding box center [403, 62] width 46 height 14
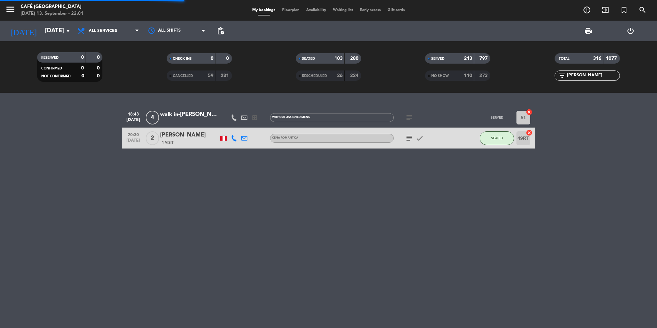
drag, startPoint x: 587, startPoint y: 73, endPoint x: 550, endPoint y: 70, distance: 36.5
click at [380, 70] on div "TOTAL 316 1077 filter_list [PERSON_NAME]" at bounding box center [586, 67] width 129 height 38
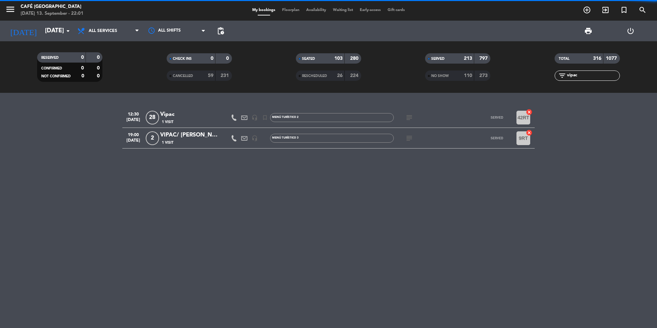
type input "vipac"
click at [193, 136] on div "VIPAC/ [PERSON_NAME]" at bounding box center [189, 135] width 58 height 9
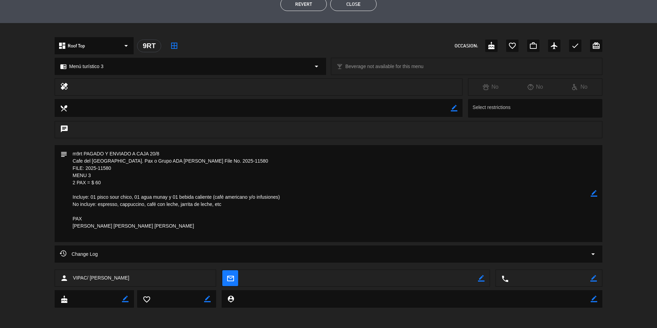
scroll to position [180, 0]
drag, startPoint x: 116, startPoint y: 168, endPoint x: 38, endPoint y: 172, distance: 78.8
click at [38, 172] on div "subject border_color" at bounding box center [328, 195] width 657 height 100
click at [101, 172] on textarea at bounding box center [328, 193] width 523 height 97
drag, startPoint x: 110, startPoint y: 166, endPoint x: 73, endPoint y: 166, distance: 36.7
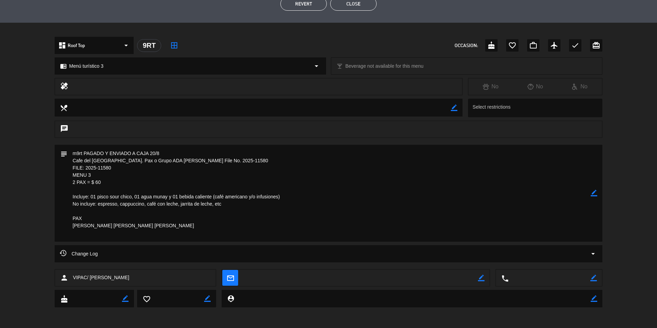
click at [73, 166] on textarea at bounding box center [328, 193] width 523 height 97
click at [347, 10] on button "Close" at bounding box center [353, 4] width 46 height 14
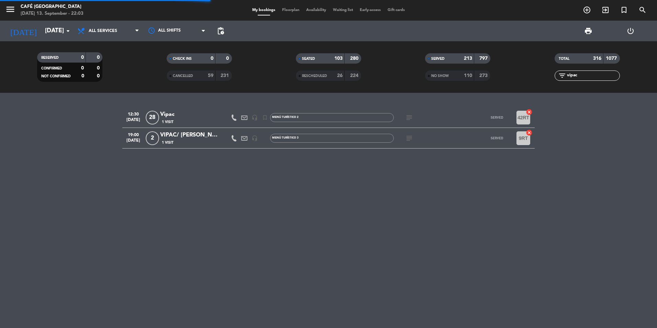
drag, startPoint x: 586, startPoint y: 73, endPoint x: 533, endPoint y: 73, distance: 52.2
click at [380, 73] on div "filter_list vipac" at bounding box center [586, 75] width 129 height 10
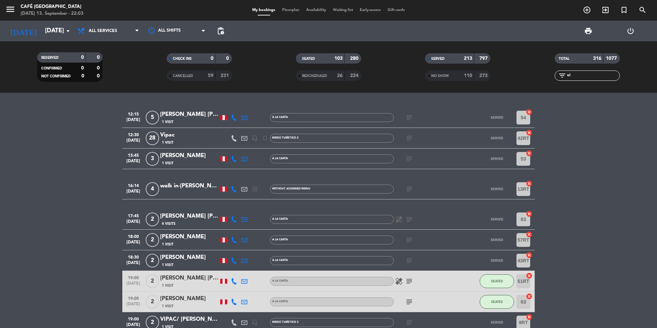
type input "v"
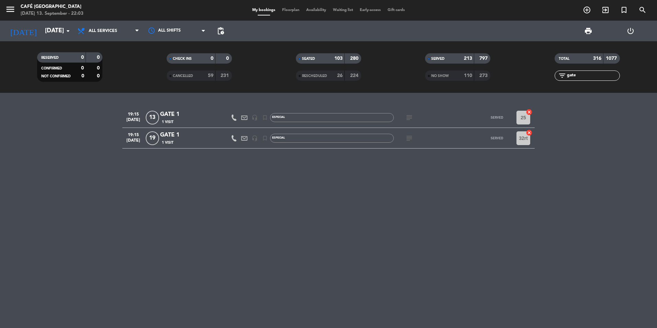
click at [196, 140] on div "1 Visit" at bounding box center [189, 142] width 58 height 6
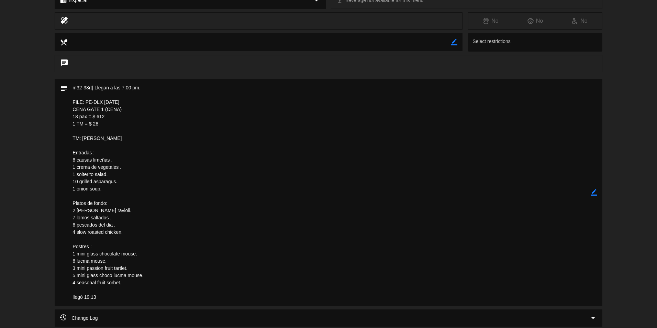
scroll to position [172, 0]
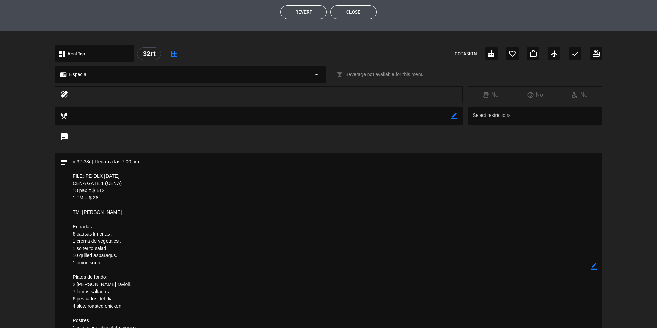
click at [344, 12] on button "Close" at bounding box center [353, 12] width 46 height 14
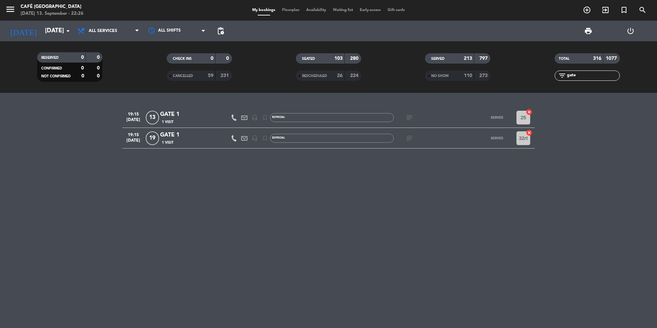
click at [380, 76] on input "gate" at bounding box center [592, 76] width 53 height 8
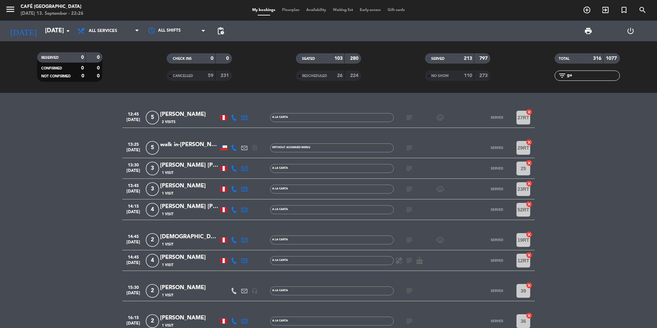
type input "g"
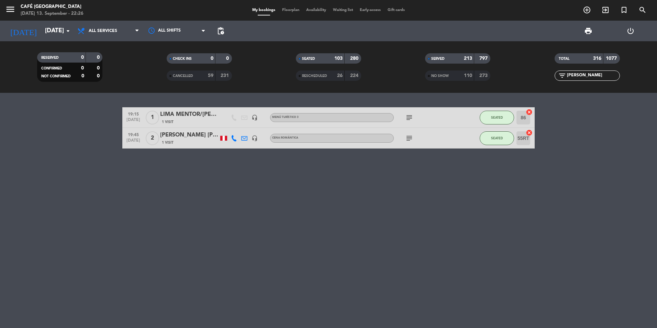
type input "[PERSON_NAME]"
click at [187, 138] on div "[PERSON_NAME] [PERSON_NAME]" at bounding box center [189, 135] width 58 height 9
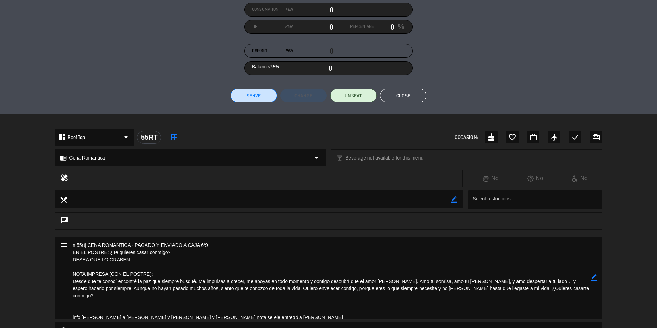
scroll to position [166, 0]
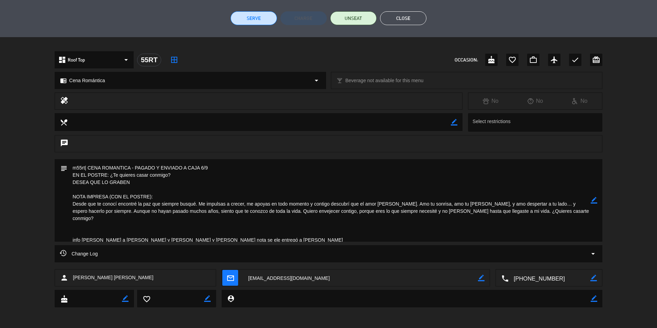
click at [287, 278] on textarea at bounding box center [360, 277] width 235 height 17
click at [270, 276] on textarea at bounding box center [360, 277] width 235 height 17
click at [380, 19] on button "Close" at bounding box center [403, 18] width 46 height 14
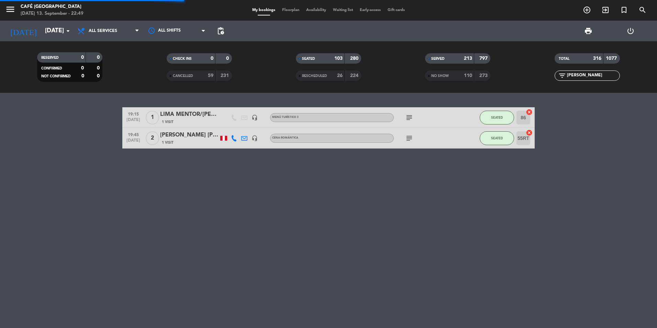
drag, startPoint x: 597, startPoint y: 73, endPoint x: 505, endPoint y: 73, distance: 91.7
click at [380, 73] on div "RESERVED 0 0 CONFIRMED 0 0 NOT CONFIRMED 0 0 CHECK INS 0 0 CANCELLED 59 231 SEA…" at bounding box center [328, 67] width 657 height 38
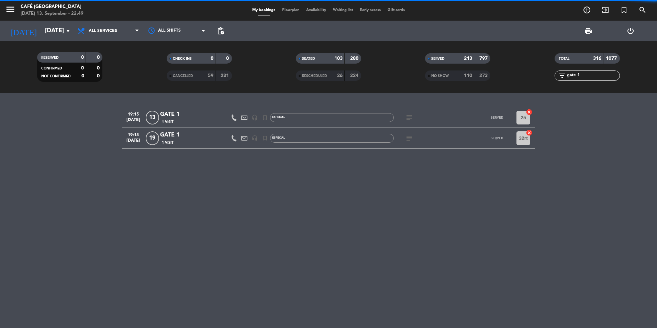
type input "gate 1"
click at [184, 139] on div "GATE 1" at bounding box center [189, 135] width 58 height 9
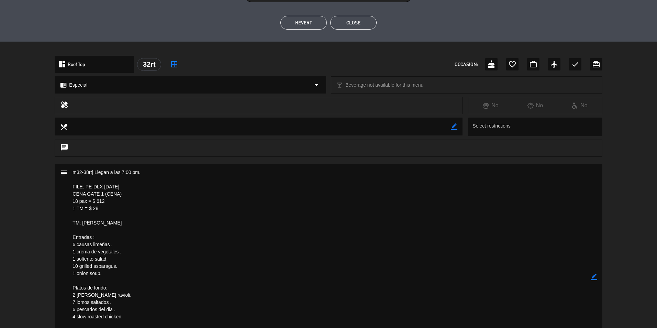
scroll to position [172, 0]
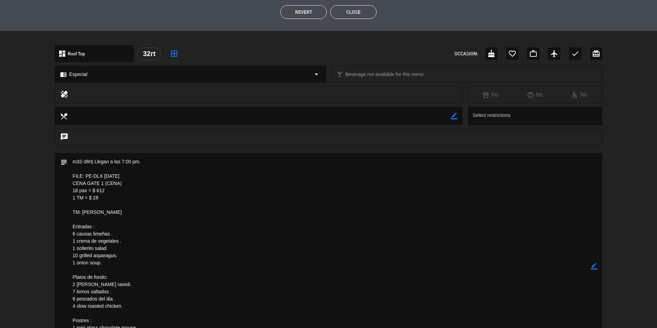
drag, startPoint x: 132, startPoint y: 175, endPoint x: 84, endPoint y: 175, distance: 47.4
click at [84, 175] on textarea at bounding box center [328, 266] width 523 height 227
drag, startPoint x: 84, startPoint y: 175, endPoint x: 129, endPoint y: 174, distance: 44.7
click at [122, 175] on textarea at bounding box center [328, 266] width 523 height 227
drag, startPoint x: 137, startPoint y: 173, endPoint x: 87, endPoint y: 173, distance: 50.5
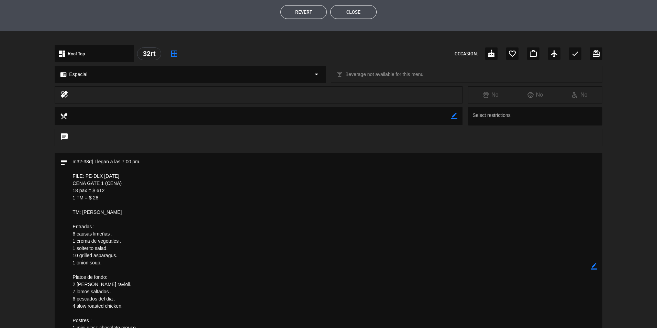
click at [87, 173] on textarea at bounding box center [328, 266] width 523 height 227
